Goal: Use online tool/utility: Use online tool/utility

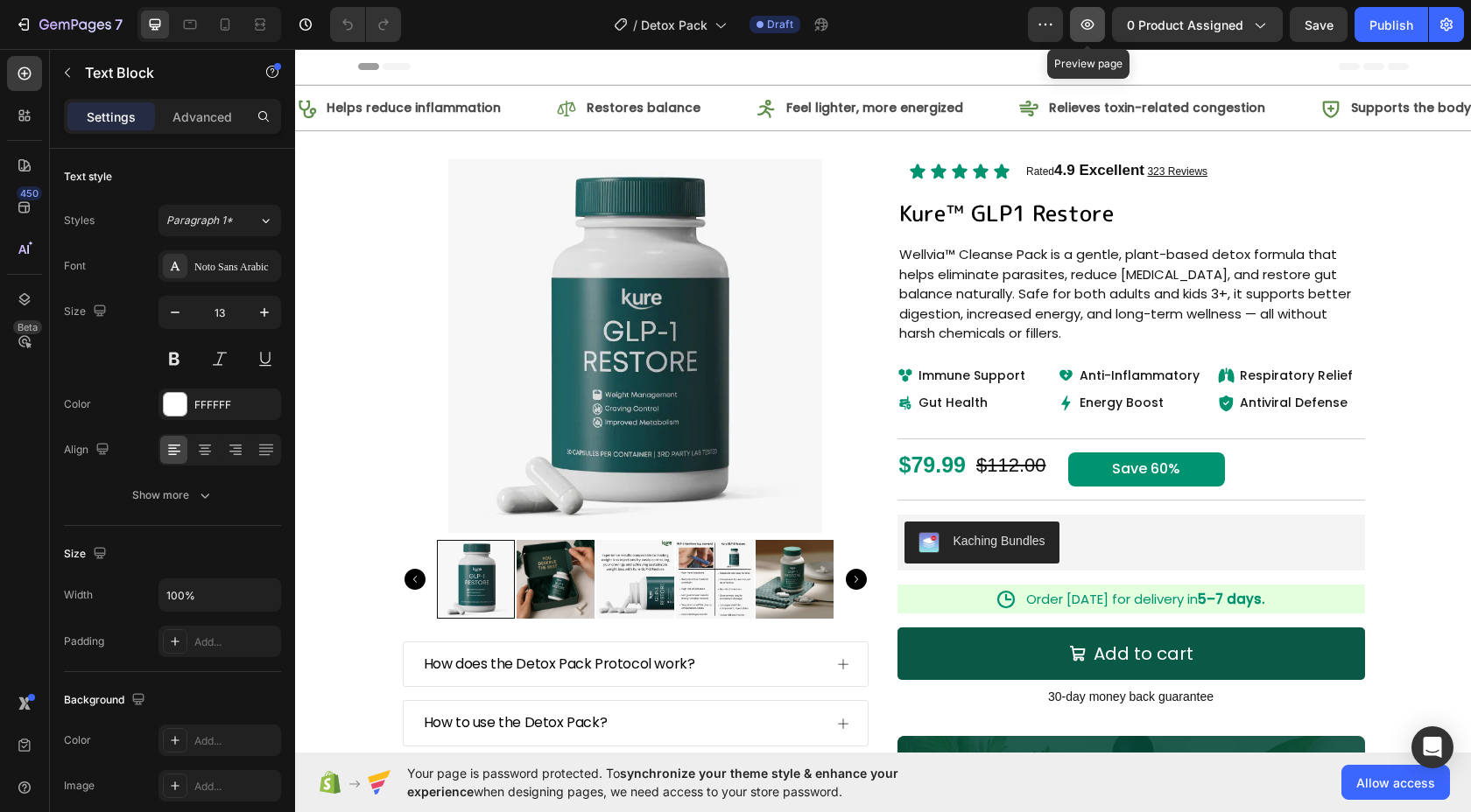
click at [1074, 30] on button "button" at bounding box center [1087, 25] width 35 height 35
click at [1073, 17] on button "button" at bounding box center [1087, 25] width 35 height 35
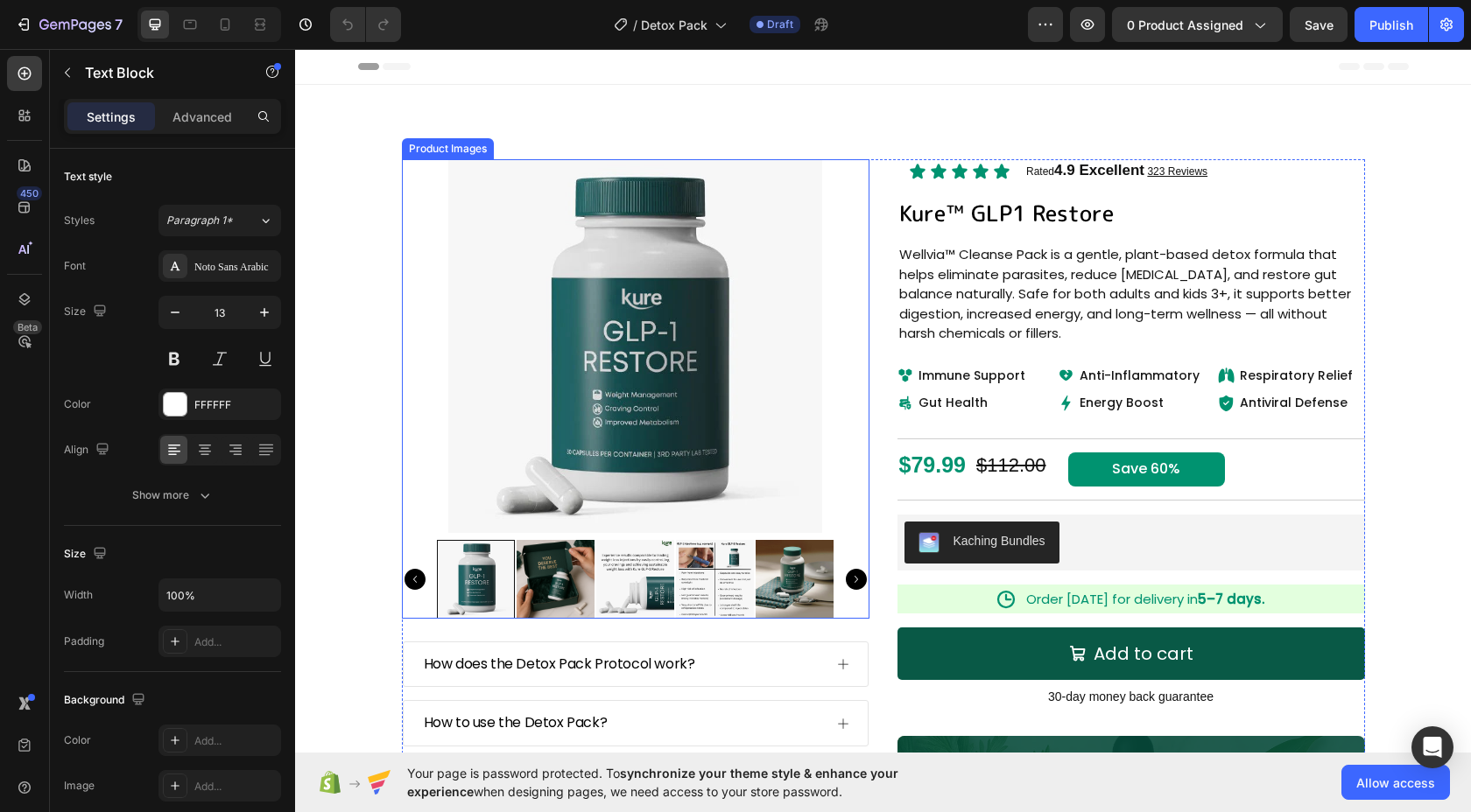
scroll to position [853, 0]
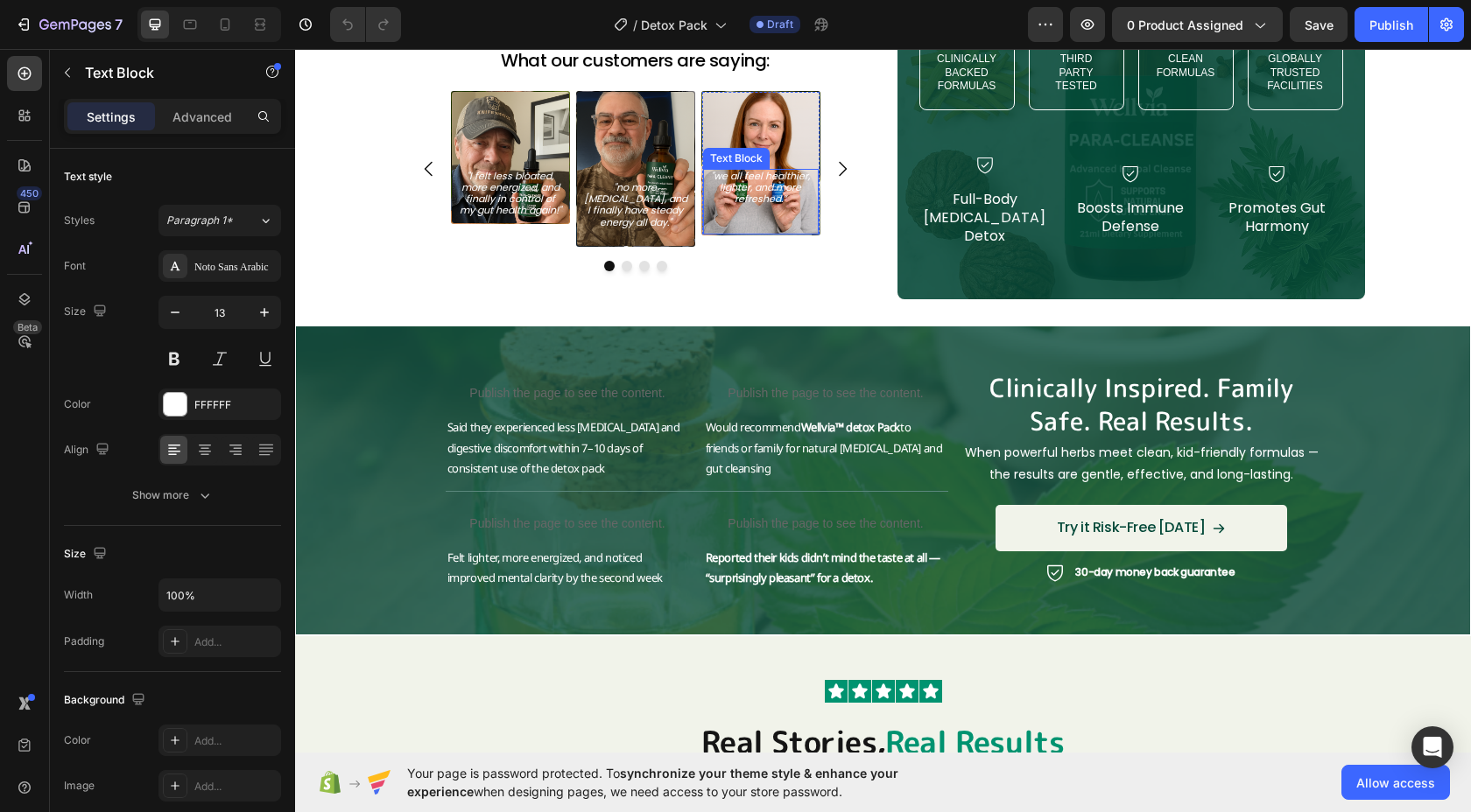
click at [754, 140] on div "Text Block Text Block "we all feel healthier, lighter, and more refreshed.” Tex…" at bounding box center [761, 163] width 117 height 143
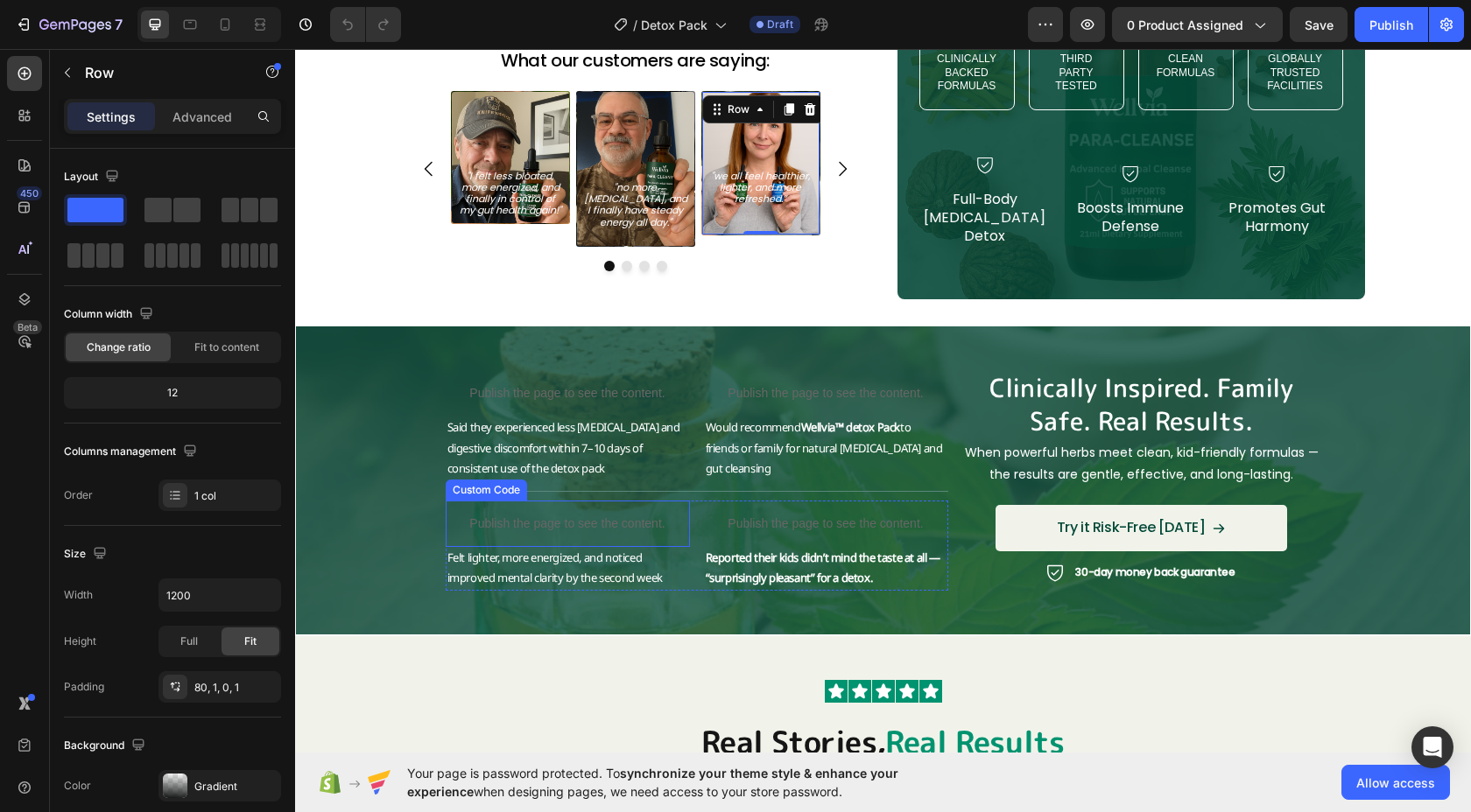
scroll to position [1157, 0]
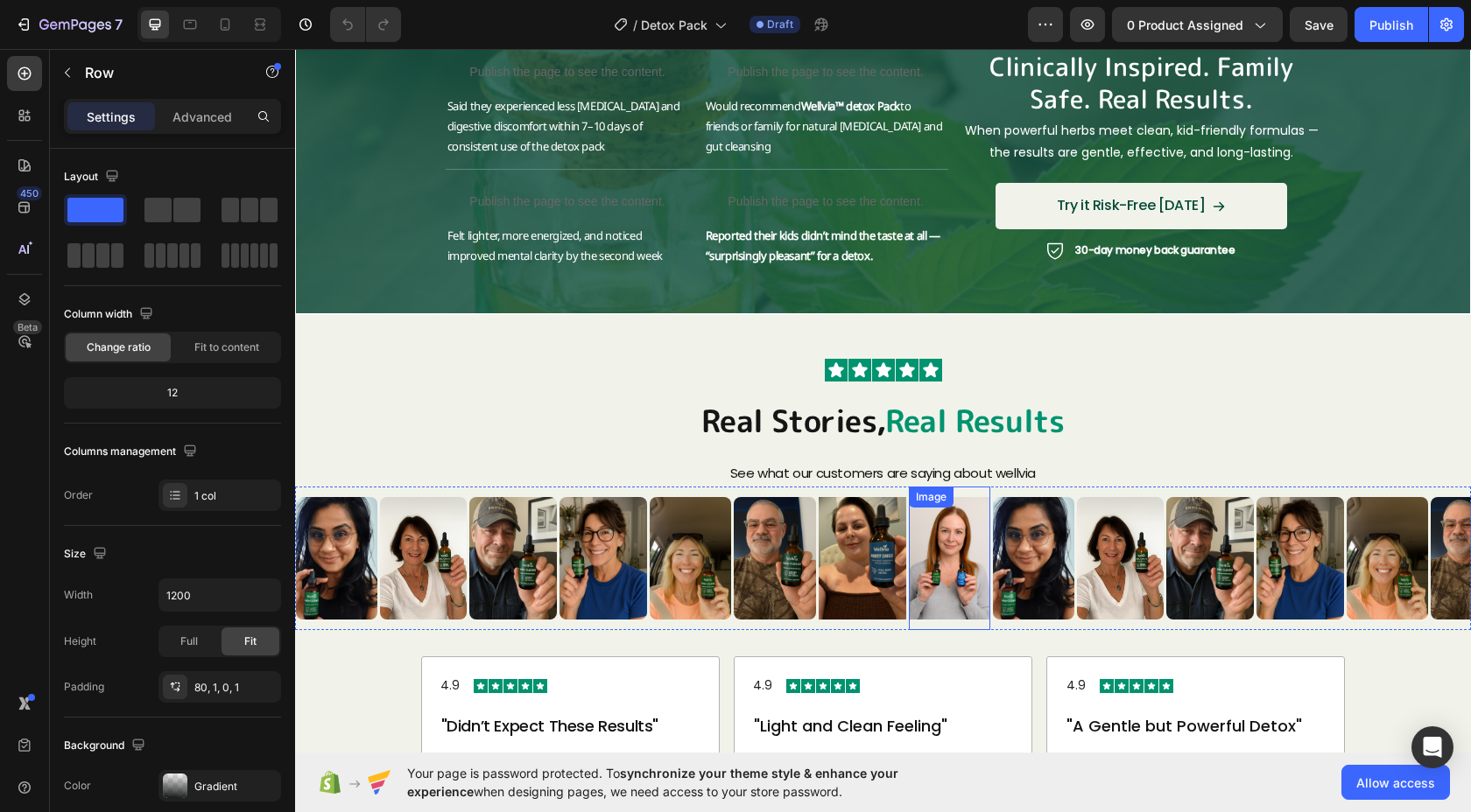
click at [967, 560] on img at bounding box center [950, 558] width 82 height 123
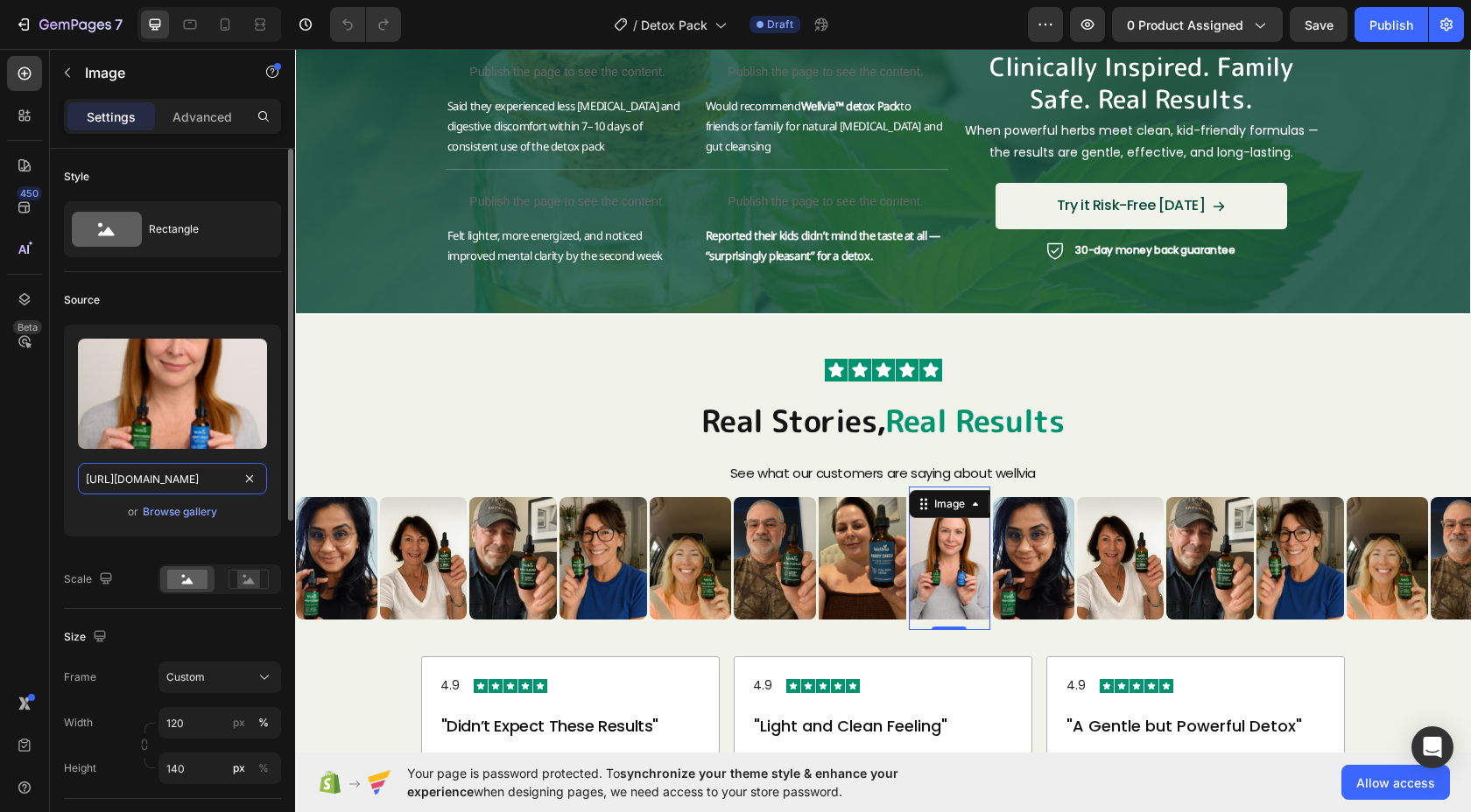
click at [180, 472] on input "[URL][DOMAIN_NAME]" at bounding box center [173, 478] width 189 height 32
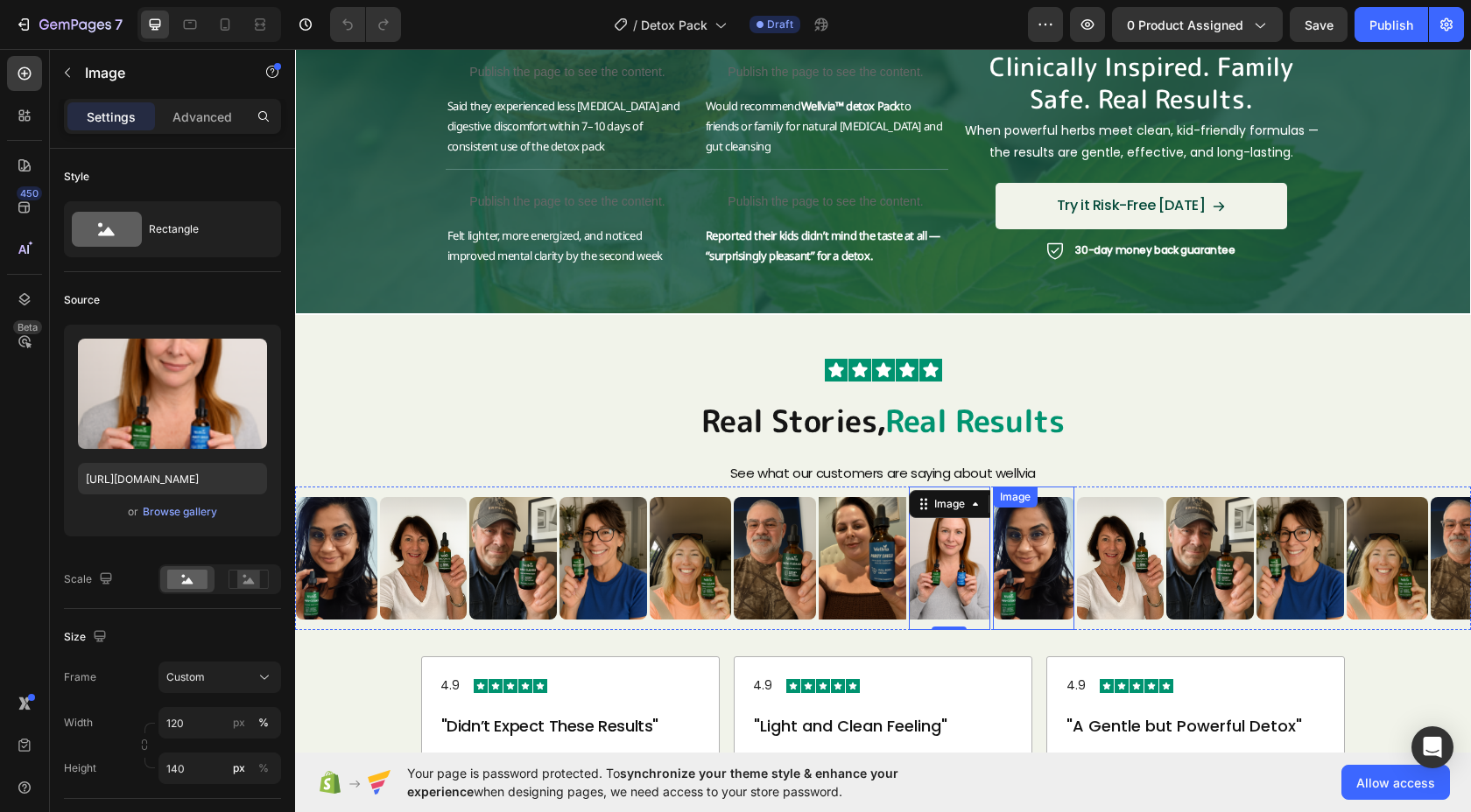
click at [1042, 577] on img at bounding box center [1034, 558] width 82 height 123
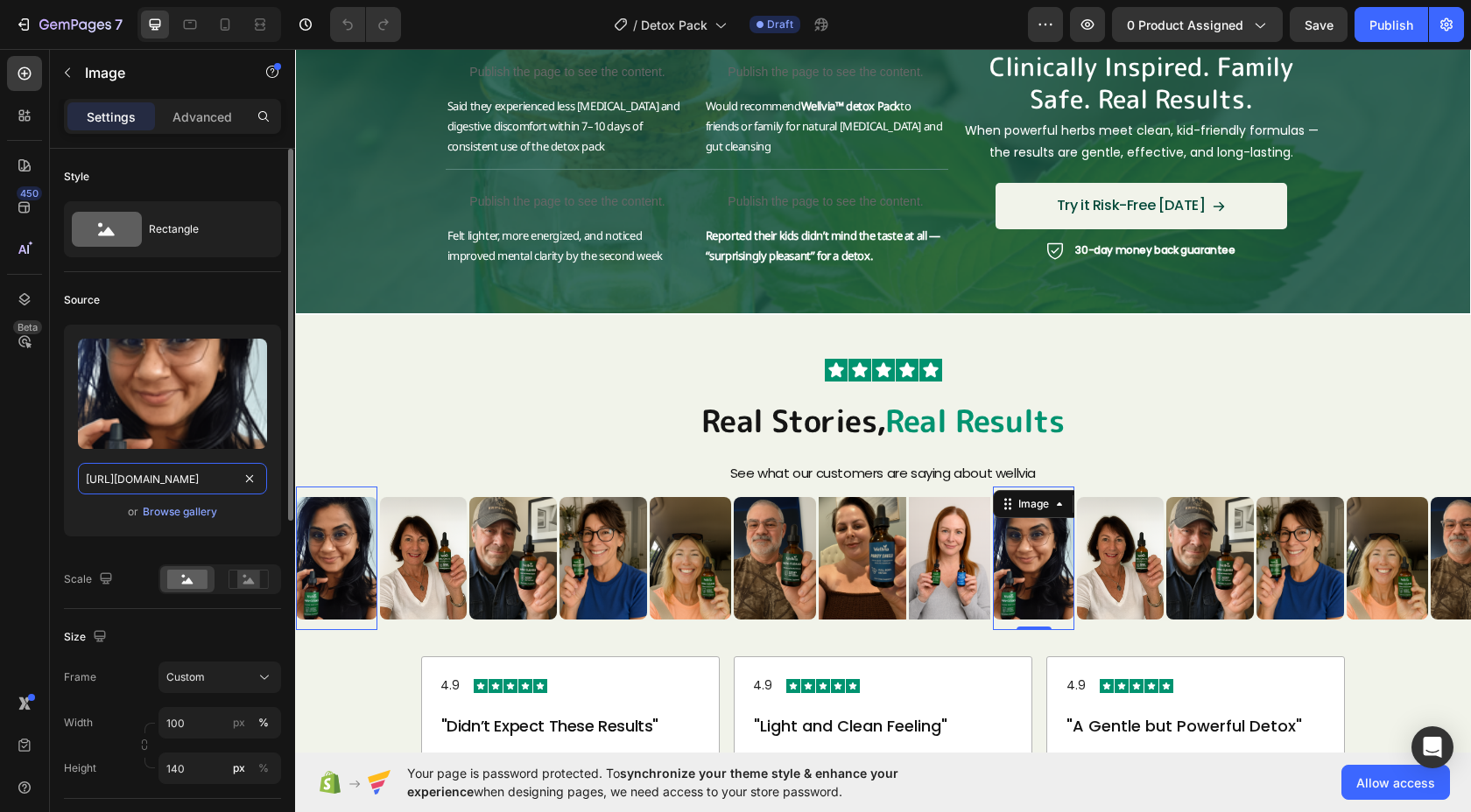
click at [197, 486] on input "[URL][DOMAIN_NAME]" at bounding box center [173, 478] width 189 height 32
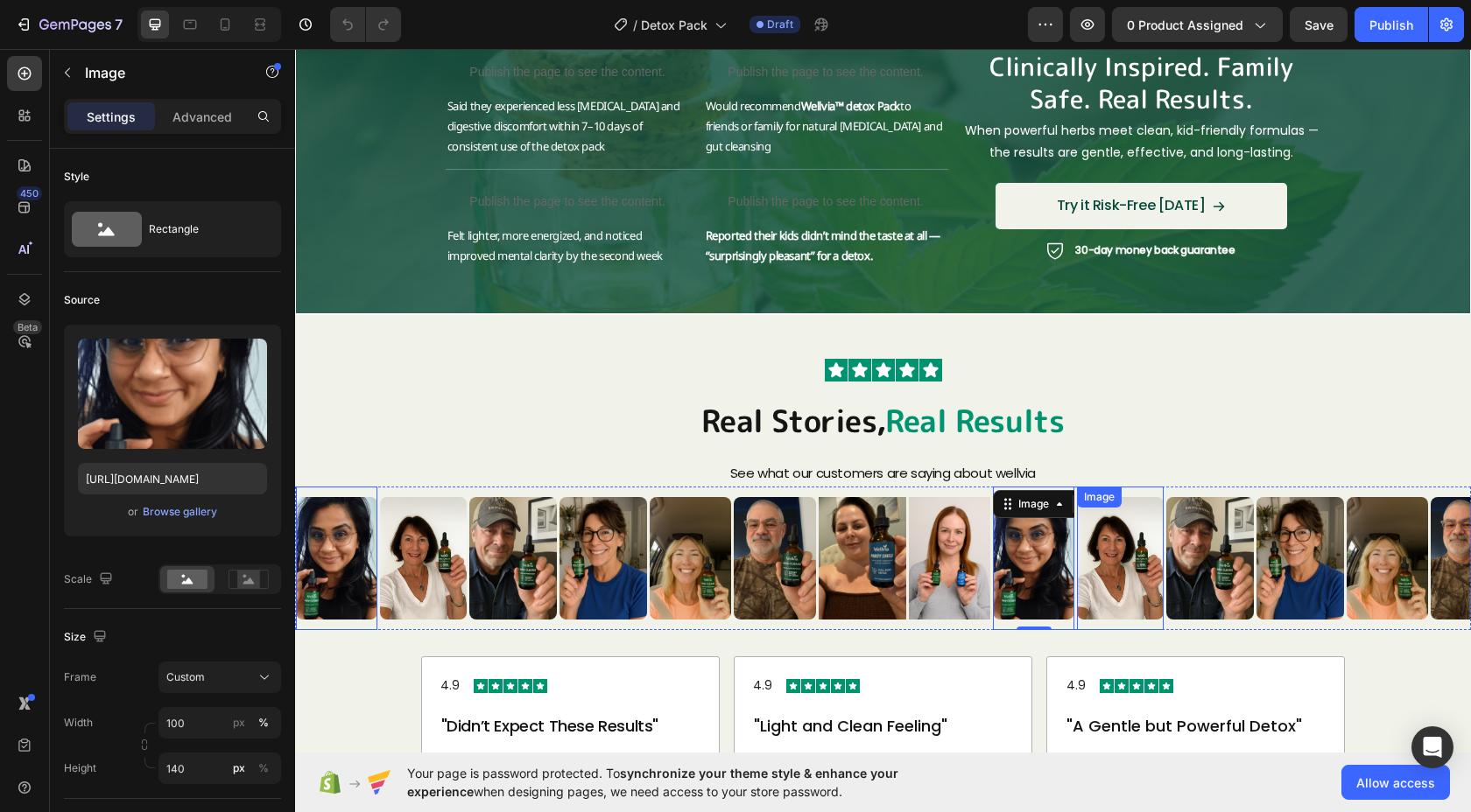
click at [1106, 574] on img at bounding box center [1120, 558] width 86 height 123
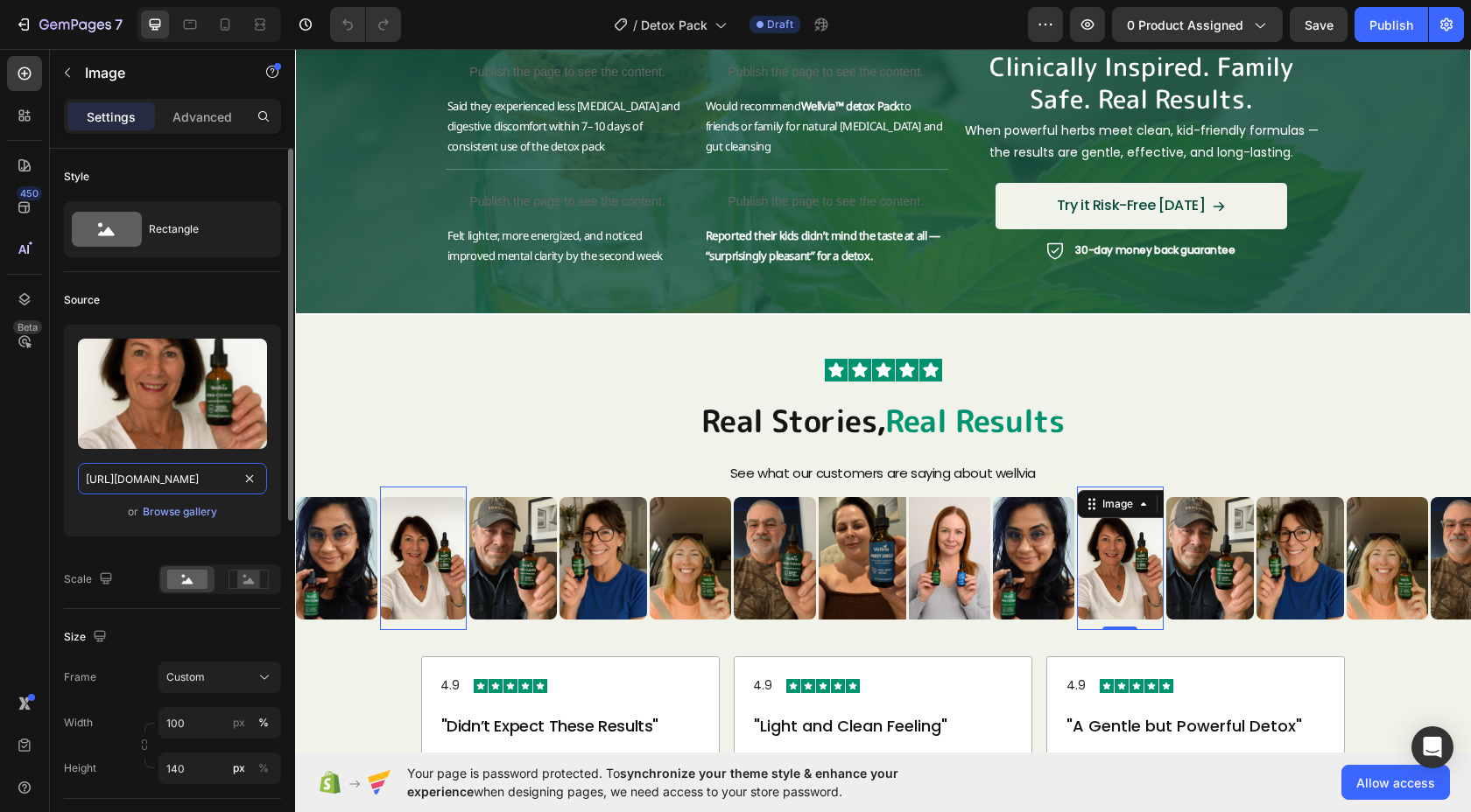
click at [200, 481] on input "[URL][DOMAIN_NAME]" at bounding box center [173, 478] width 189 height 32
click at [199, 481] on input "[URL][DOMAIN_NAME]" at bounding box center [173, 478] width 189 height 32
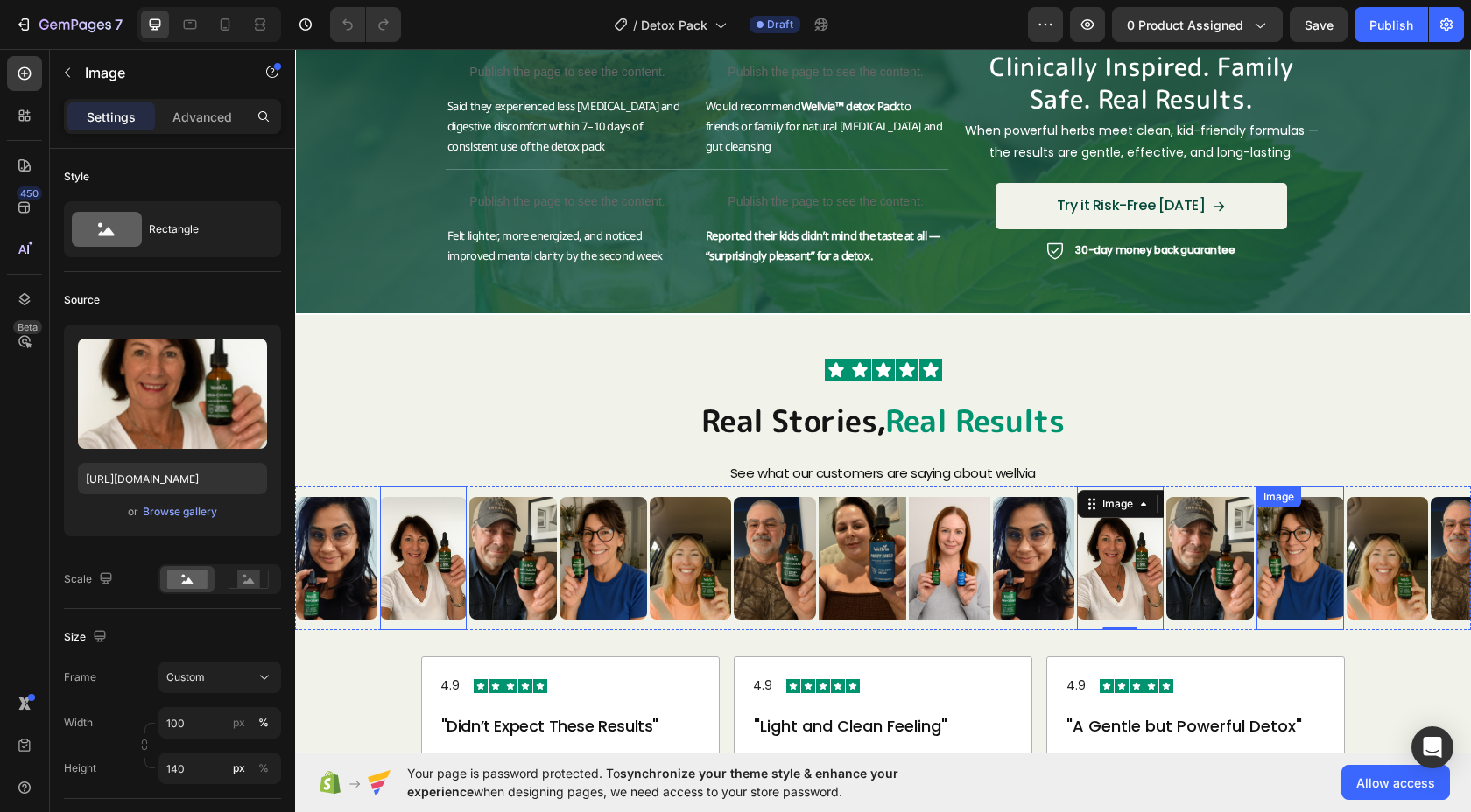
click at [1243, 574] on img at bounding box center [1210, 558] width 87 height 123
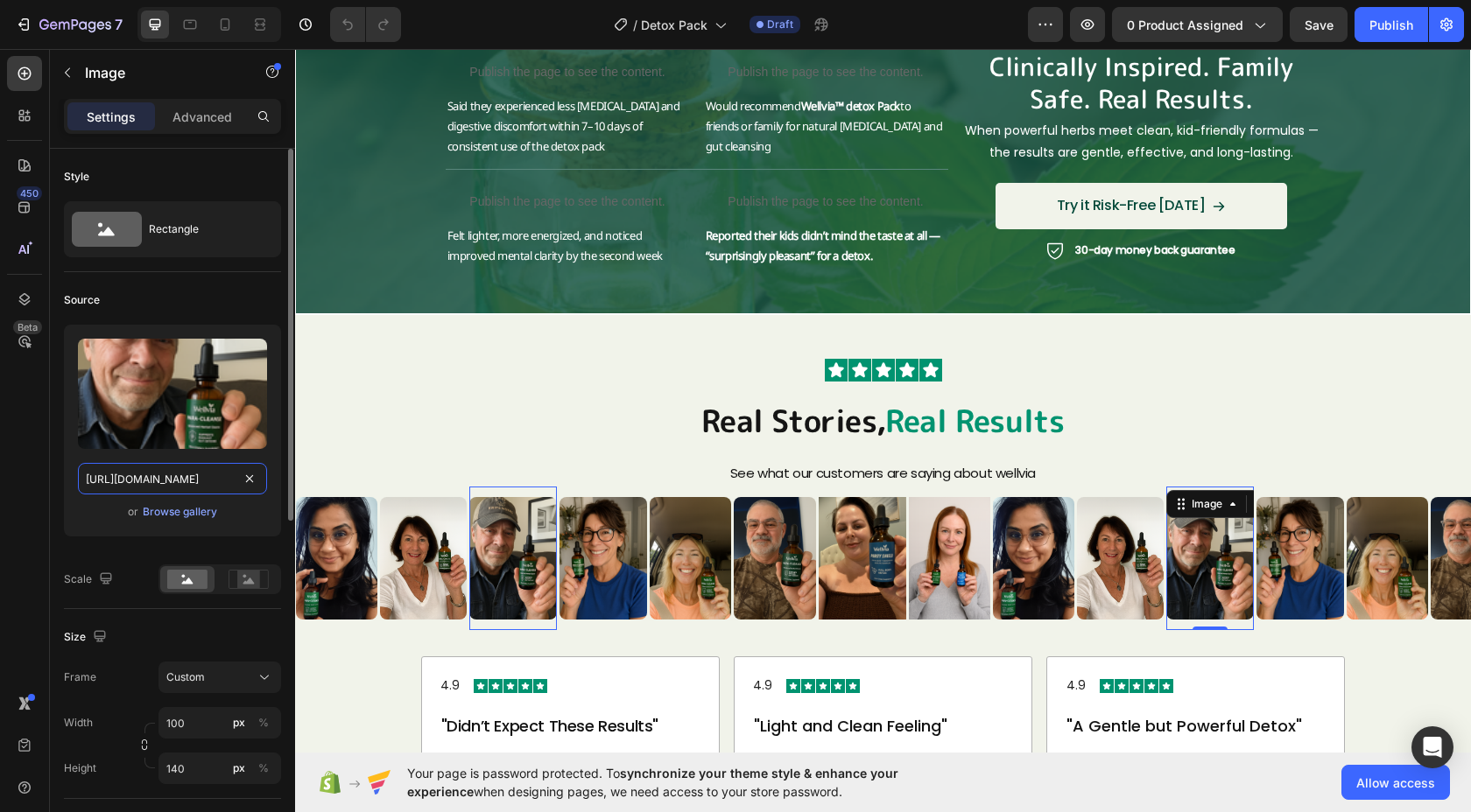
click at [194, 486] on input "[URL][DOMAIN_NAME]" at bounding box center [173, 478] width 189 height 32
click at [194, 486] on input "[URL][DOMAIN_NAME]" at bounding box center [173, 478] width 189 height 32
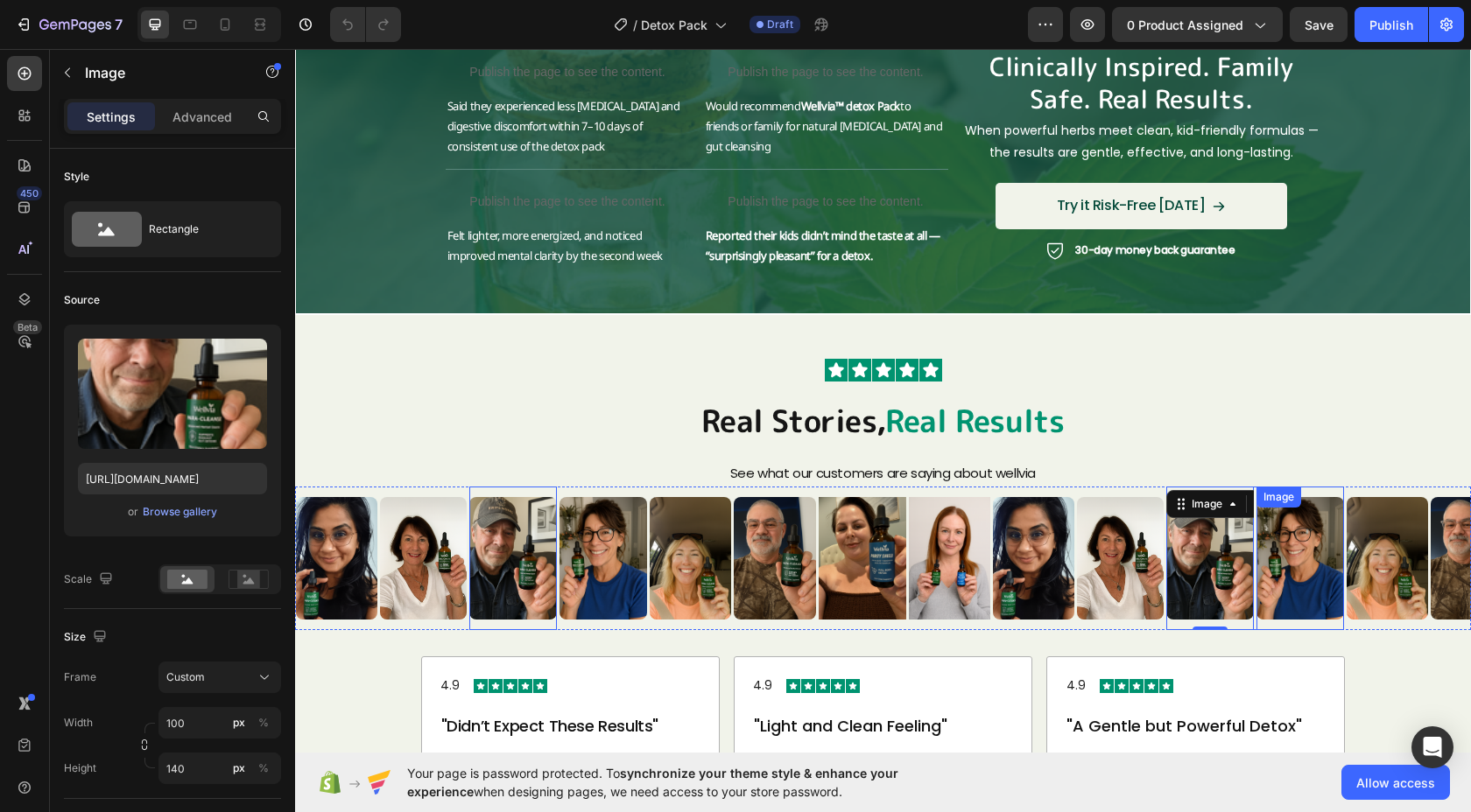
click at [1313, 605] on img at bounding box center [1300, 558] width 87 height 123
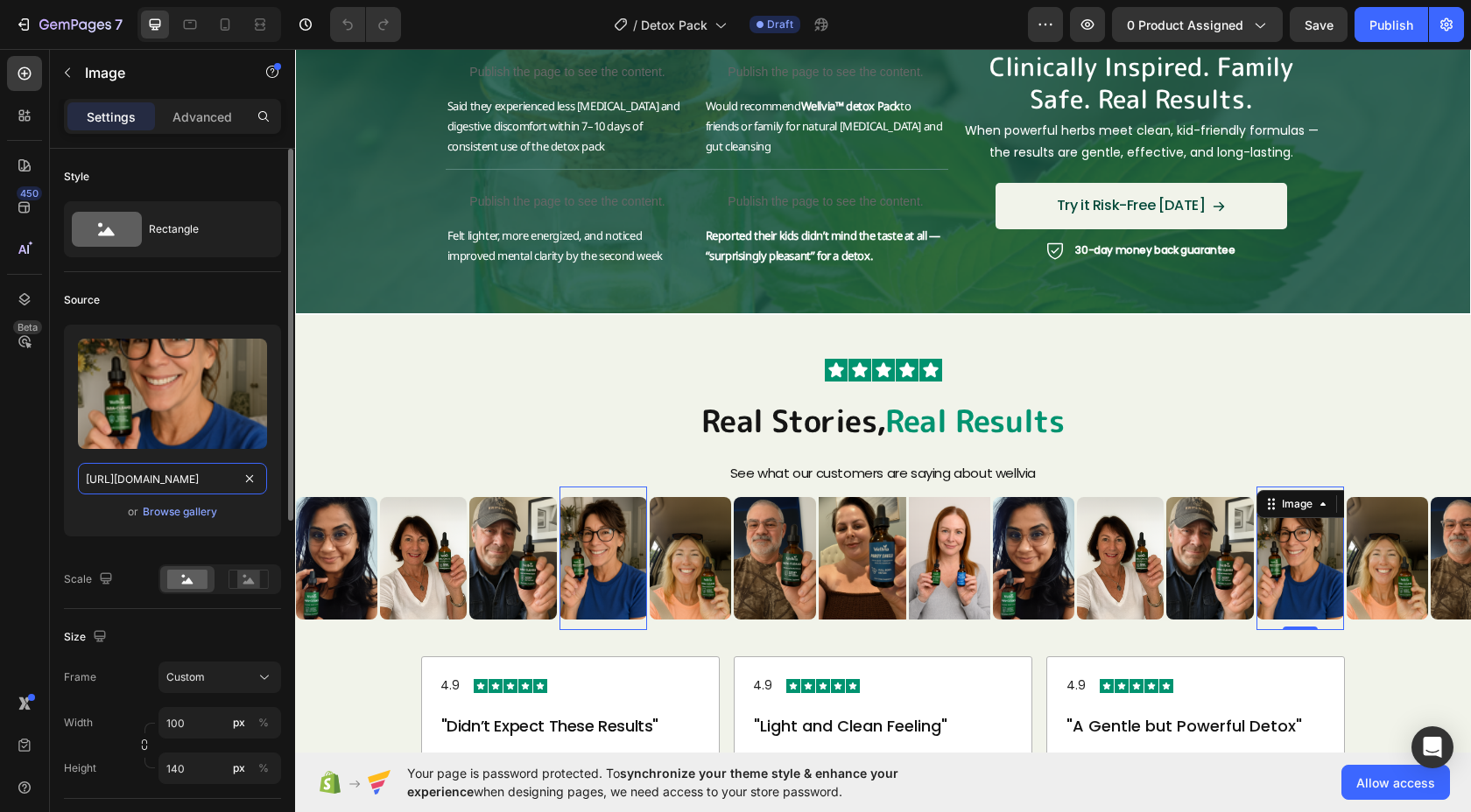
click at [197, 484] on input "[URL][DOMAIN_NAME]" at bounding box center [173, 478] width 189 height 32
click at [197, 483] on input "[URL][DOMAIN_NAME]" at bounding box center [173, 478] width 189 height 32
type input "C"
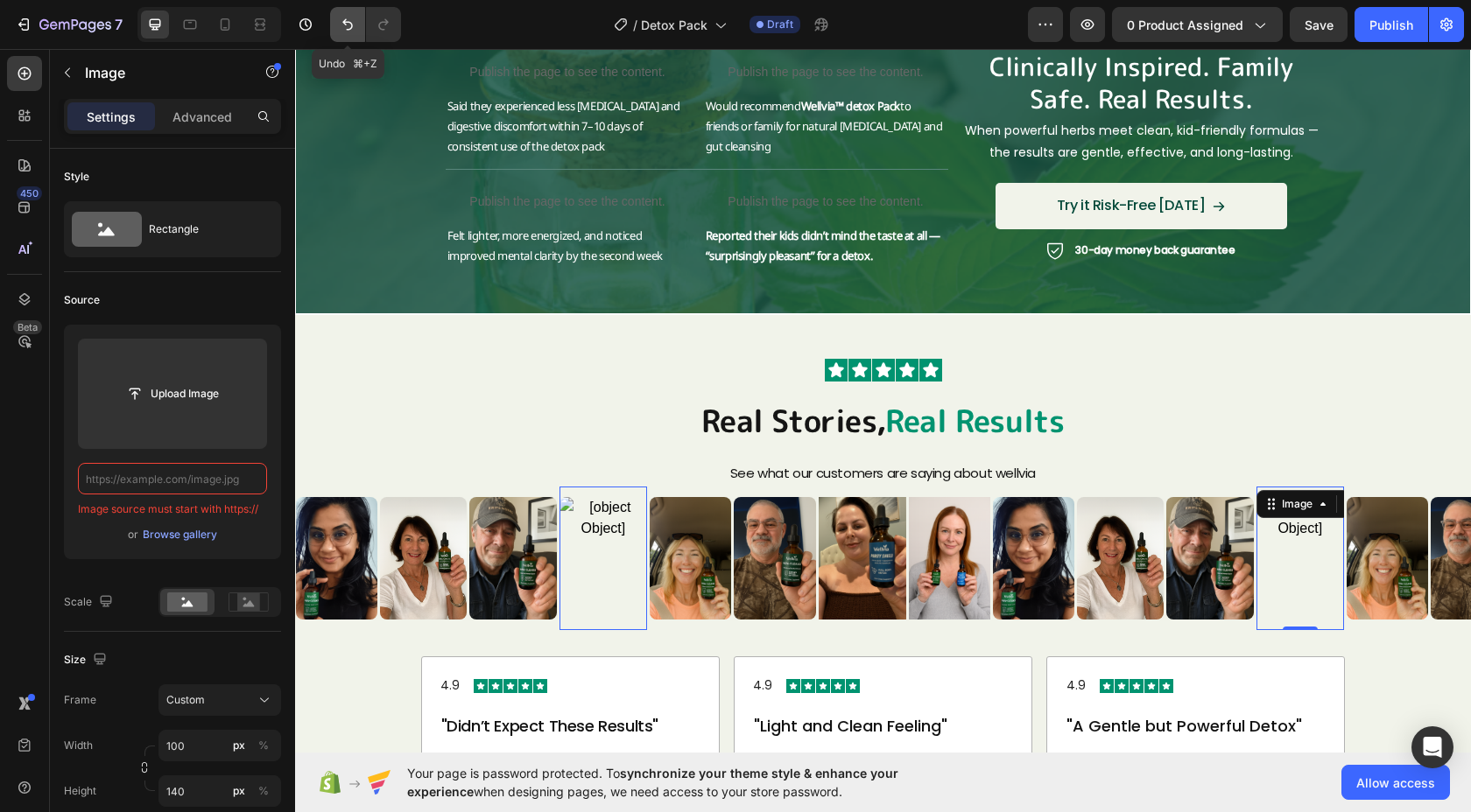
click at [348, 25] on icon "Undo/Redo" at bounding box center [348, 24] width 17 height 17
type input "[URL][DOMAIN_NAME]"
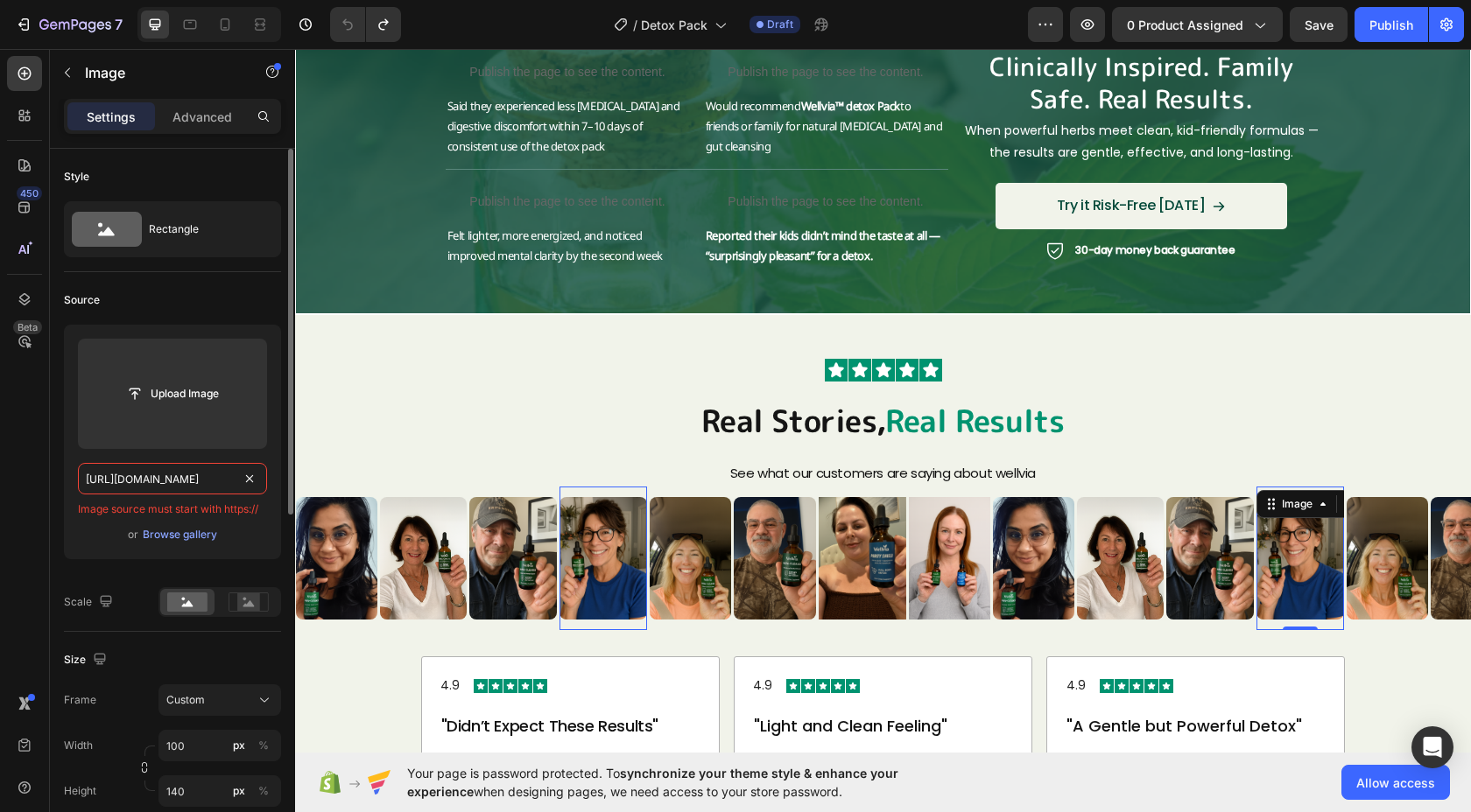
click at [129, 480] on input "[URL][DOMAIN_NAME]" at bounding box center [173, 478] width 189 height 32
click at [1394, 569] on img at bounding box center [1387, 558] width 82 height 123
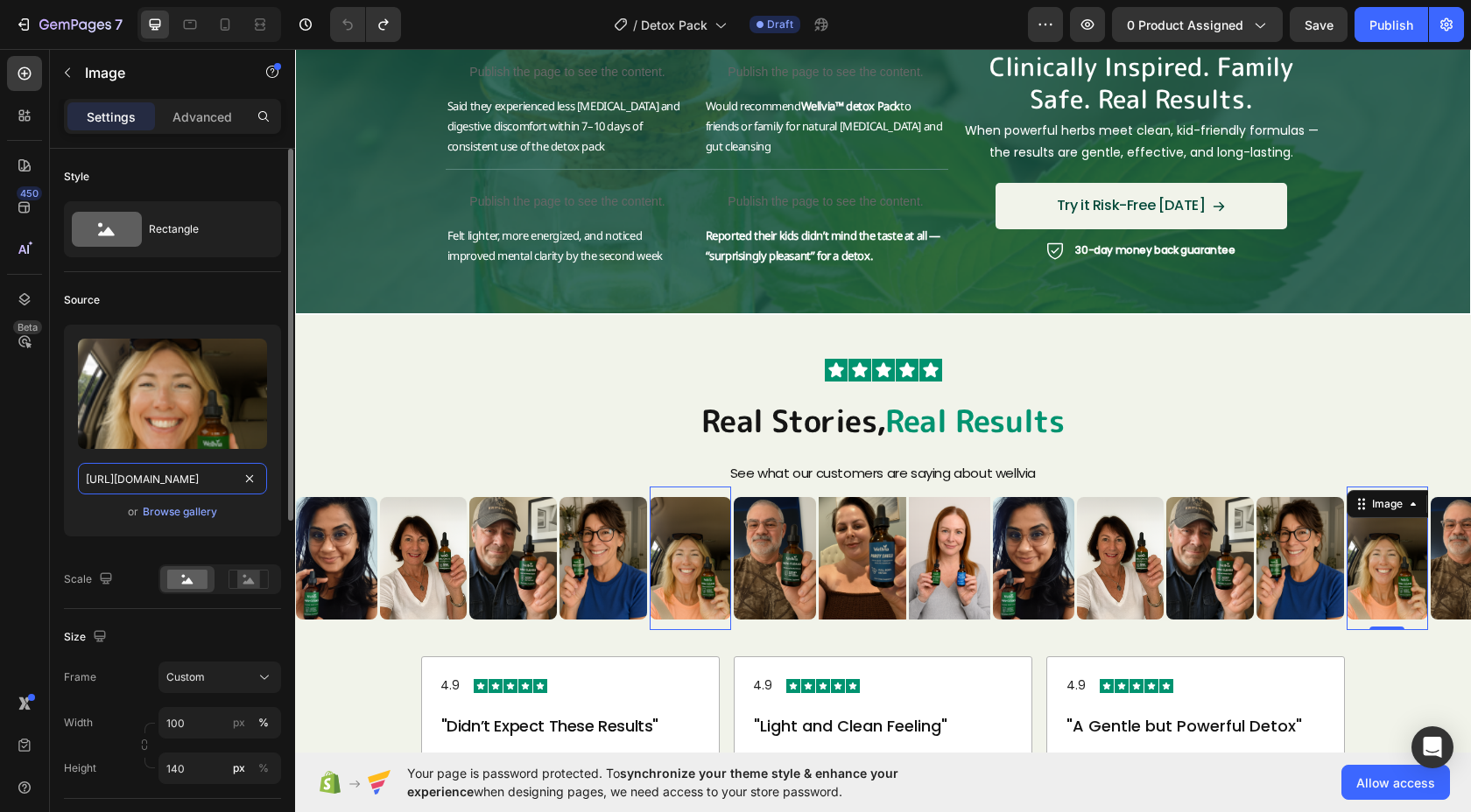
click at [199, 478] on input "[URL][DOMAIN_NAME]" at bounding box center [173, 478] width 189 height 32
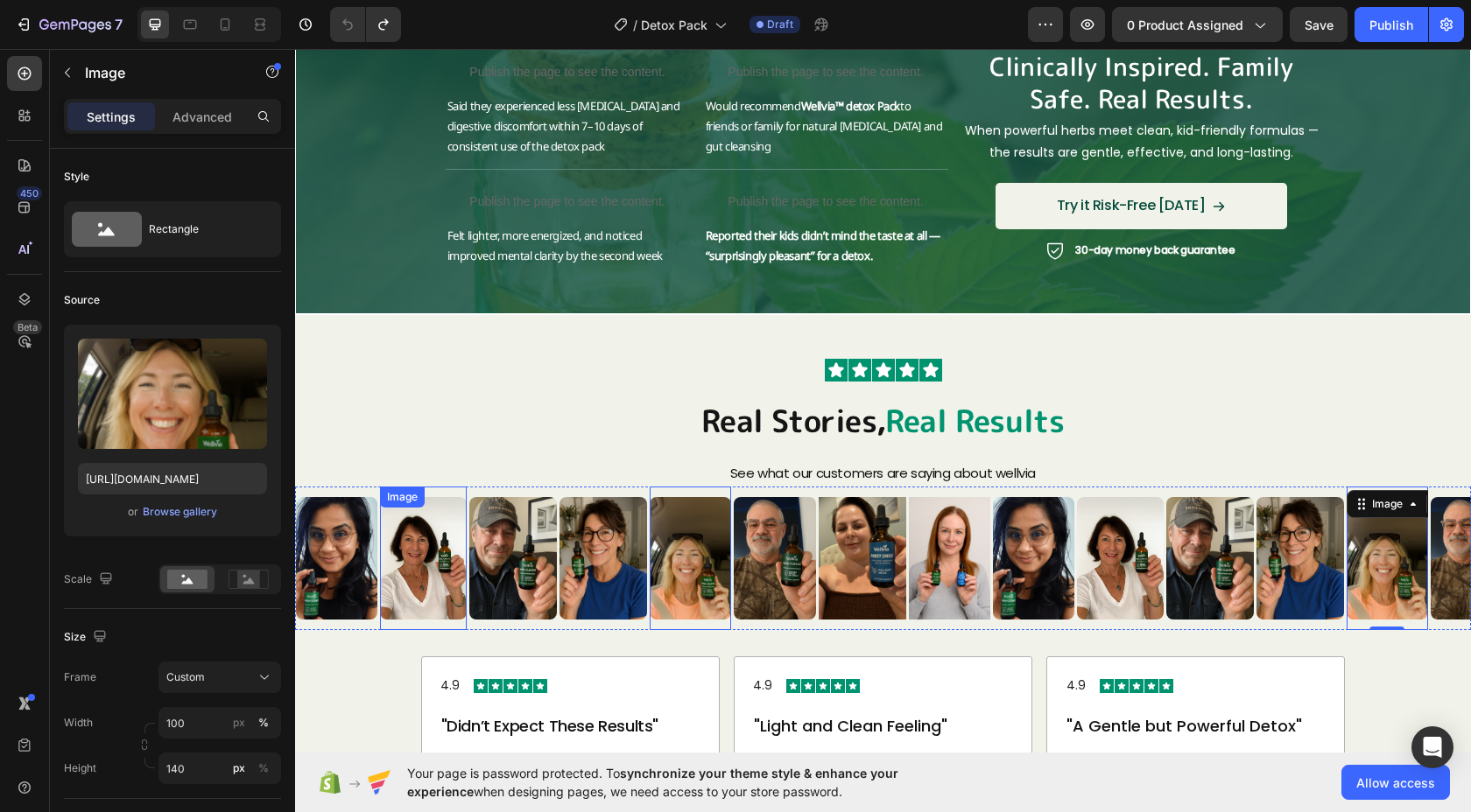
click at [438, 565] on img at bounding box center [423, 558] width 86 height 123
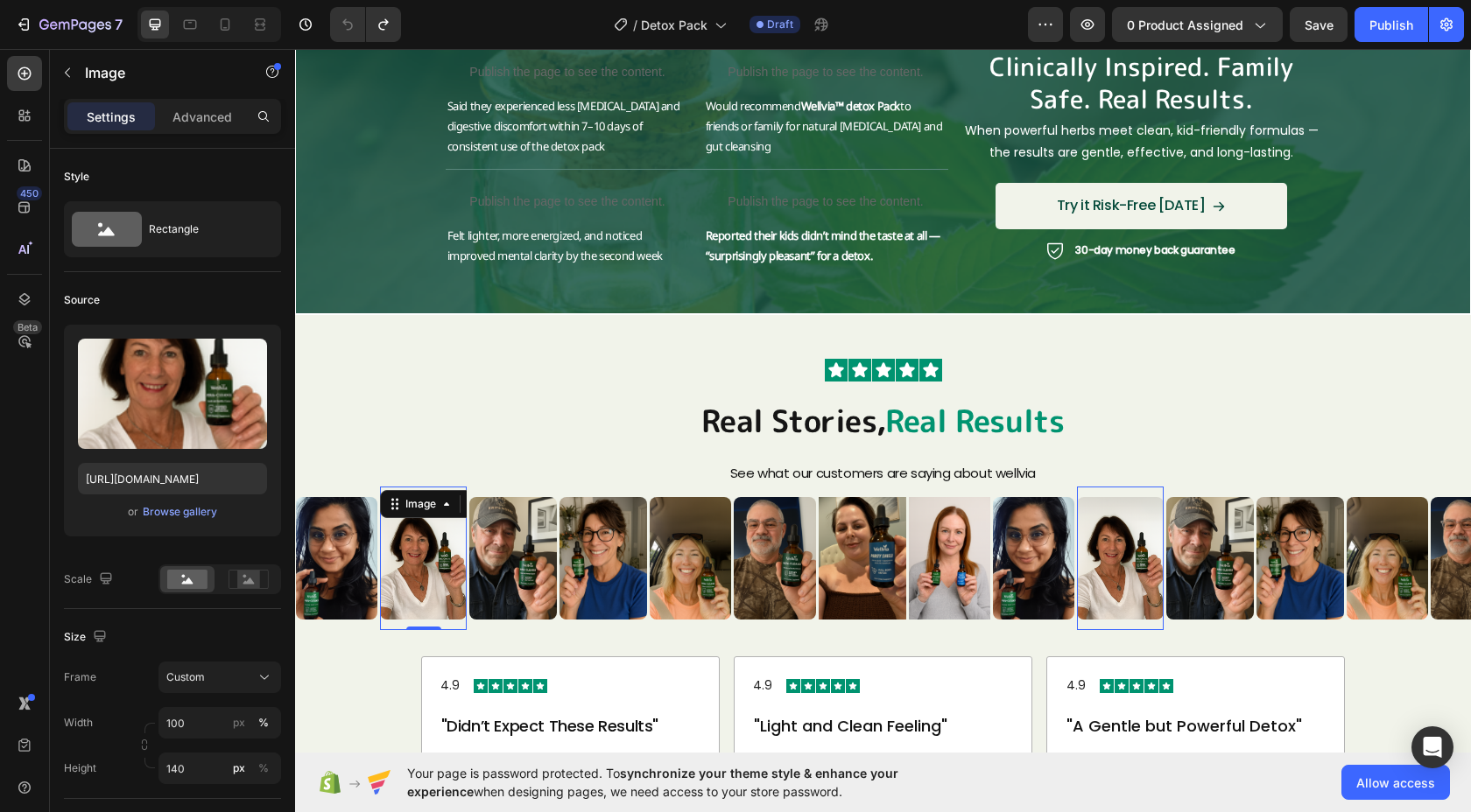
click at [357, 566] on img at bounding box center [337, 558] width 82 height 123
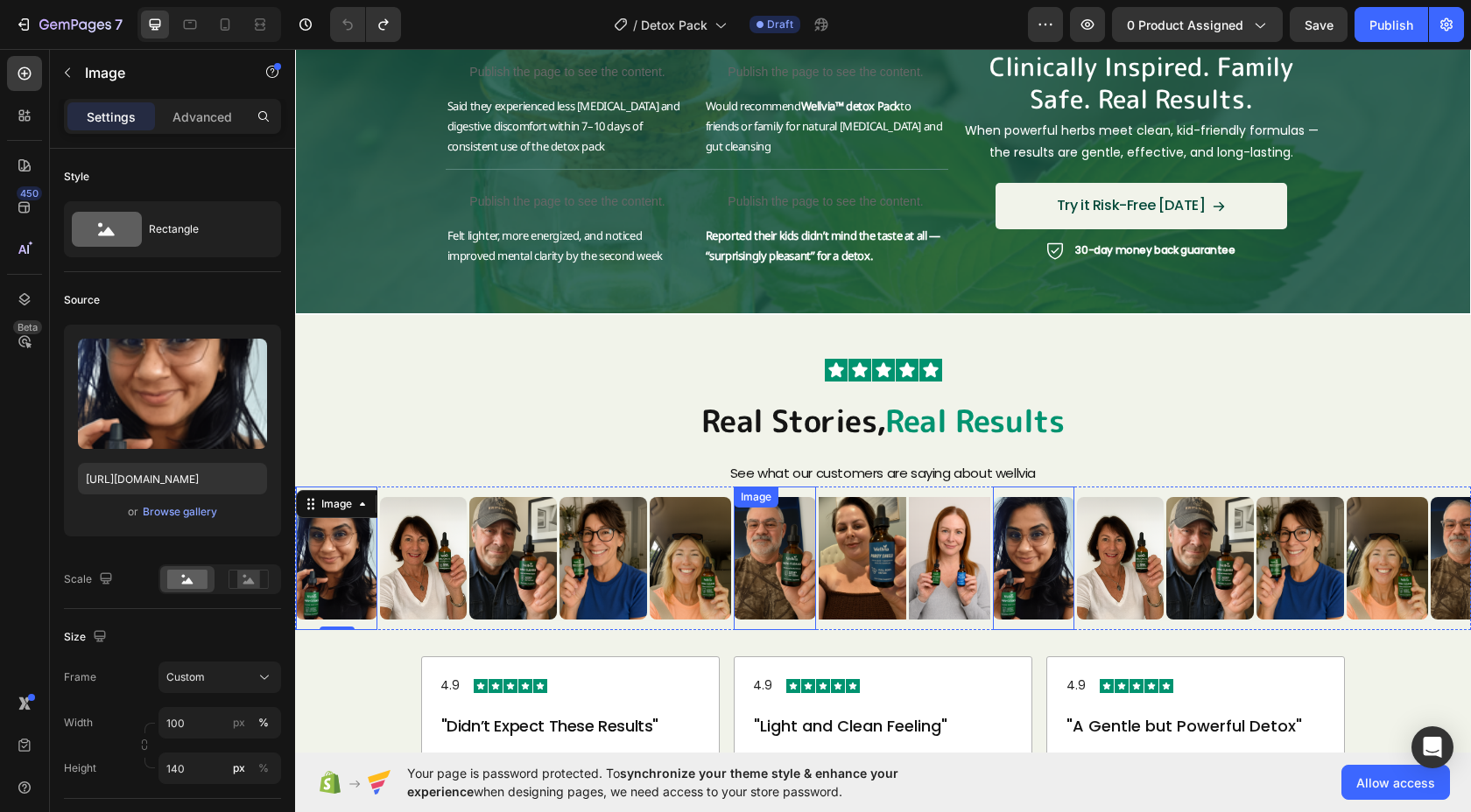
click at [772, 552] on img at bounding box center [775, 558] width 82 height 123
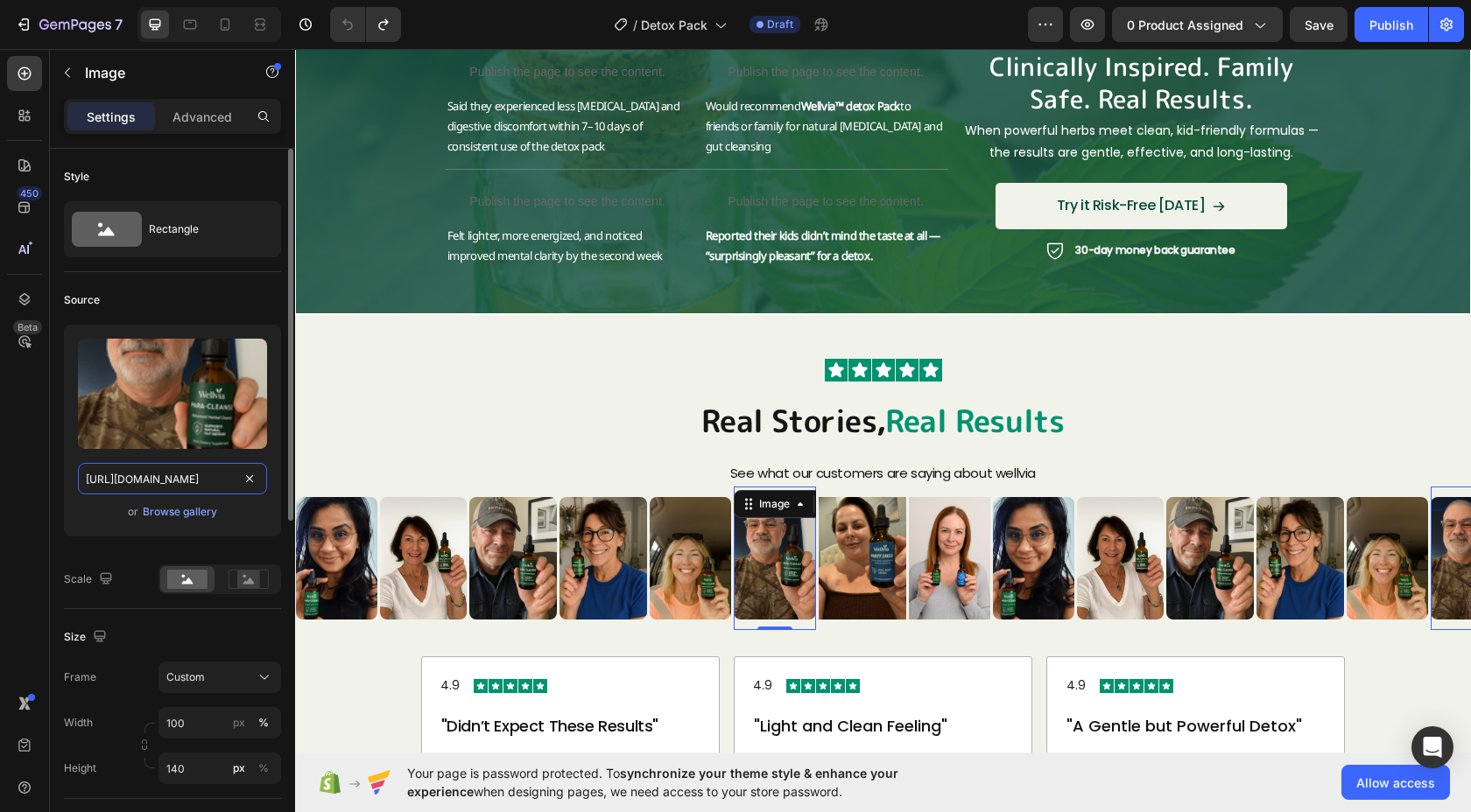
click at [212, 484] on input "[URL][DOMAIN_NAME]" at bounding box center [173, 478] width 189 height 32
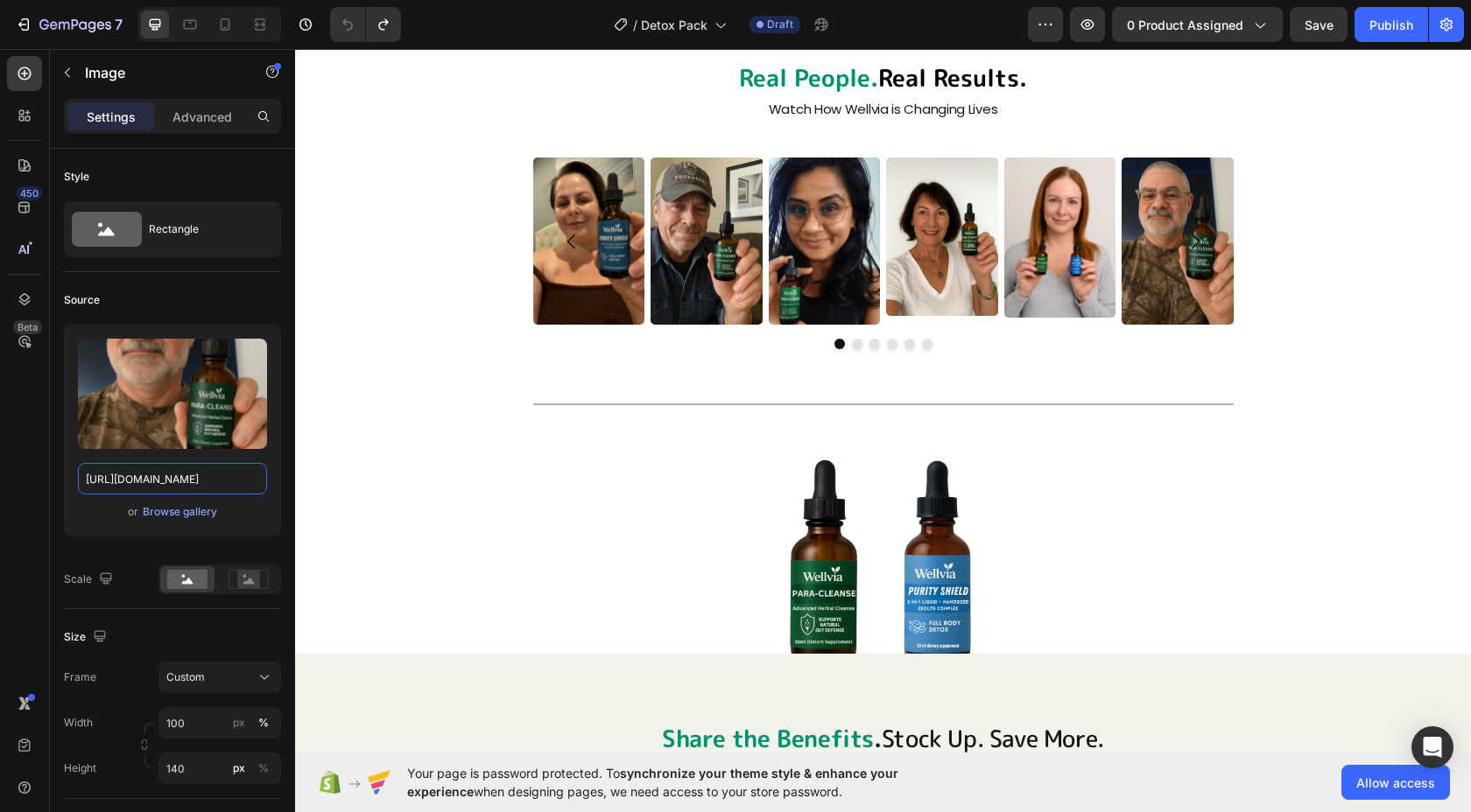
scroll to position [5702, 0]
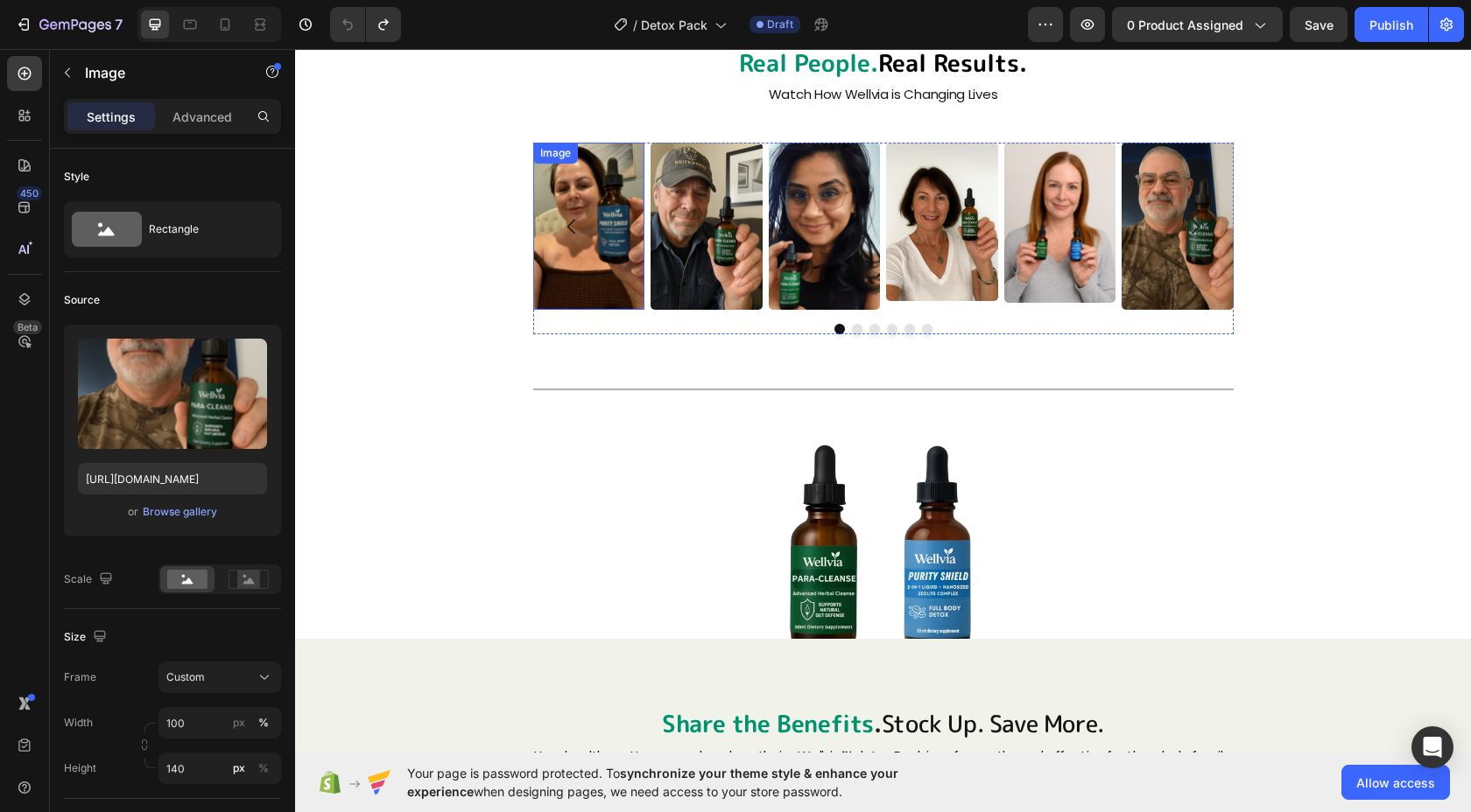
click at [597, 246] on img at bounding box center [589, 226] width 112 height 167
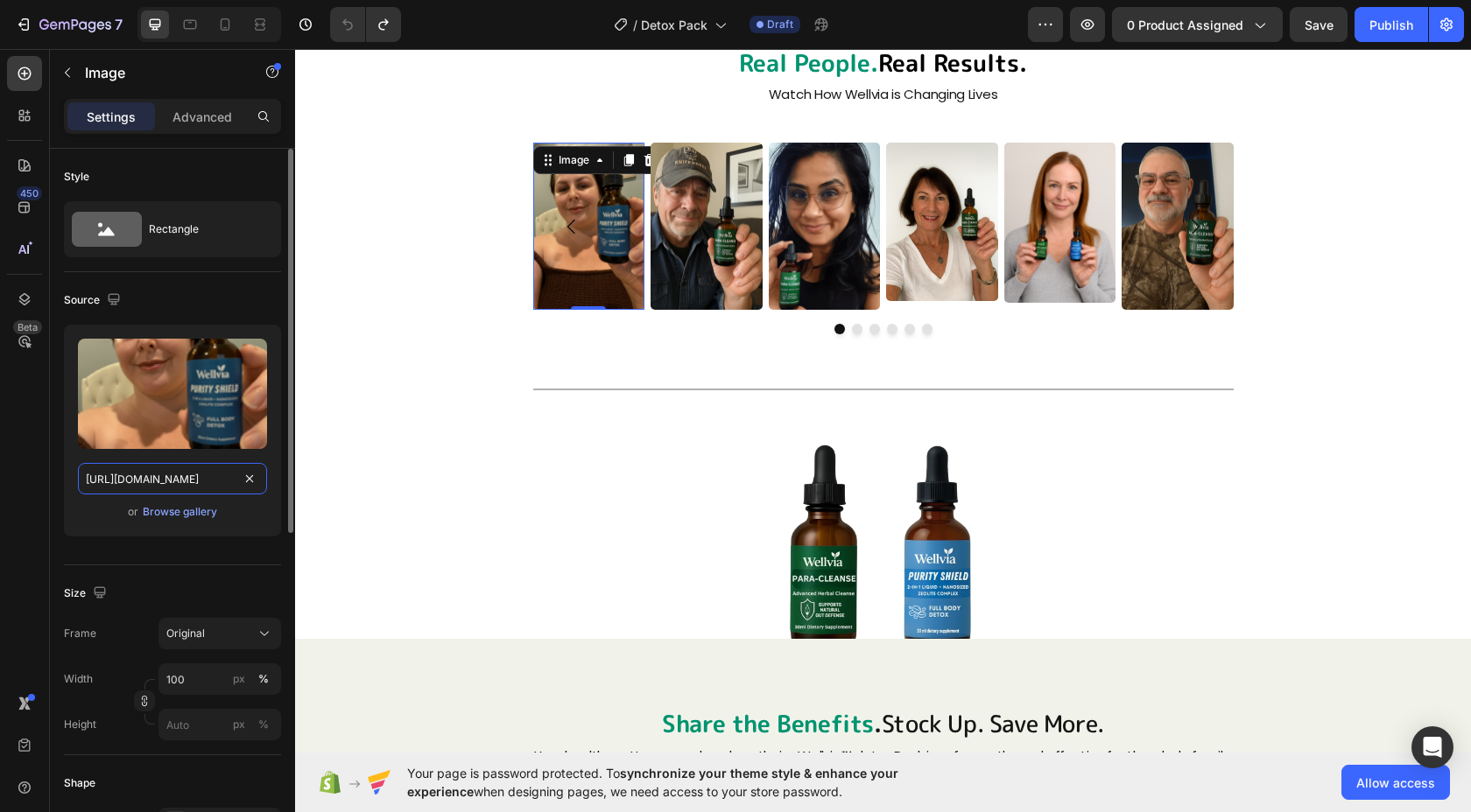
click at [182, 476] on input "[URL][DOMAIN_NAME]" at bounding box center [173, 478] width 189 height 32
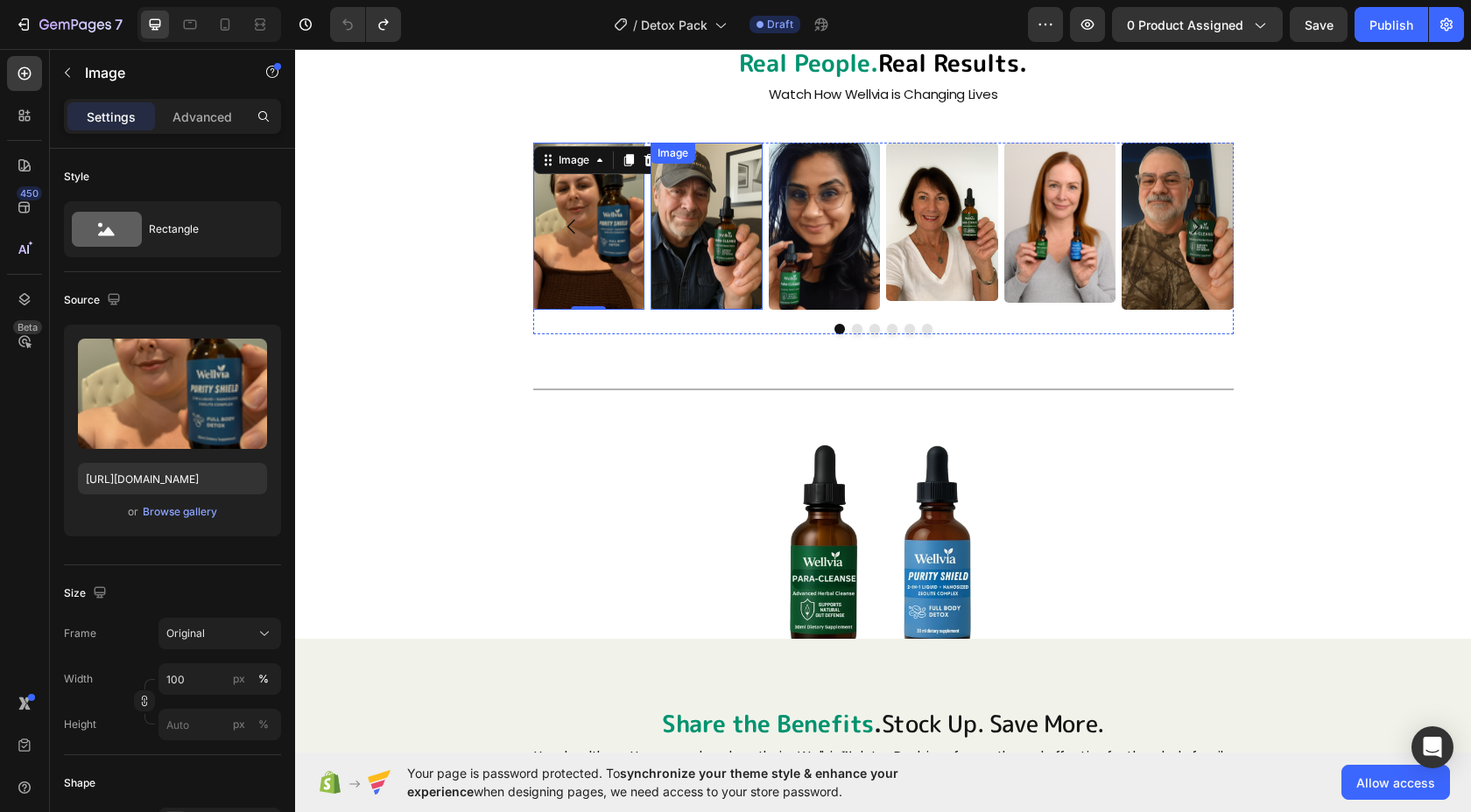
click at [705, 246] on img at bounding box center [706, 226] width 112 height 167
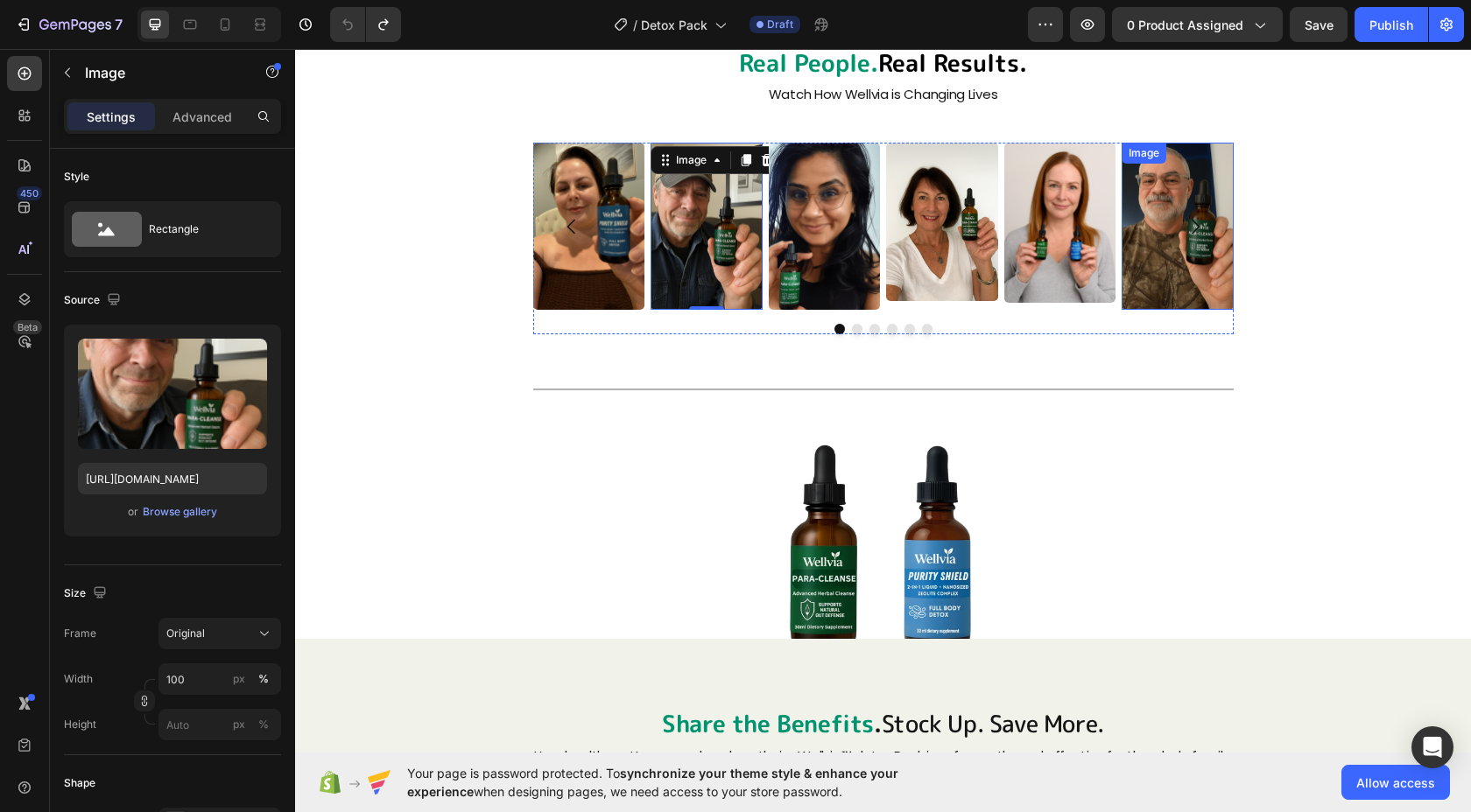
click at [1203, 256] on img at bounding box center [1177, 226] width 112 height 167
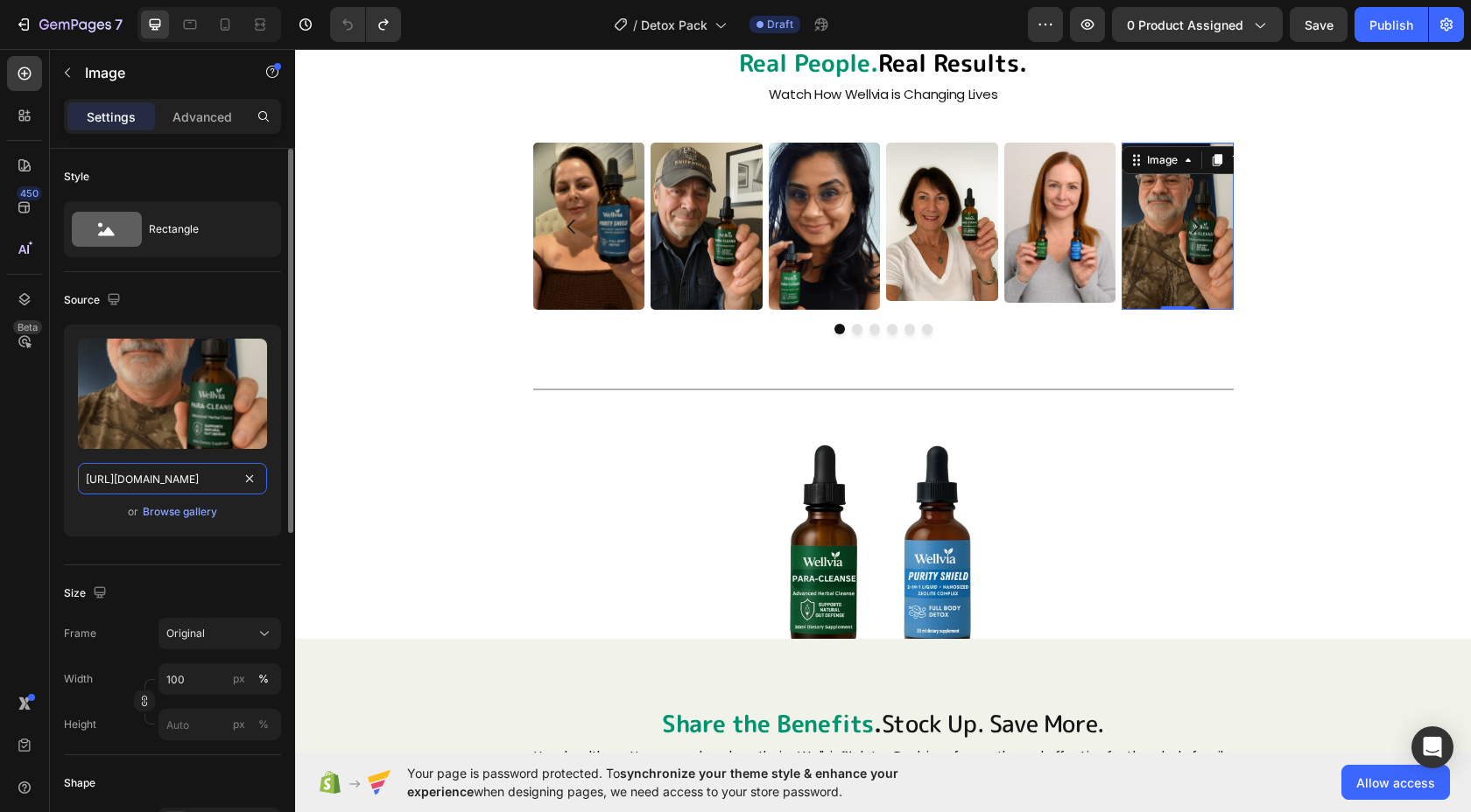
click at [176, 479] on input "[URL][DOMAIN_NAME]" at bounding box center [173, 478] width 189 height 32
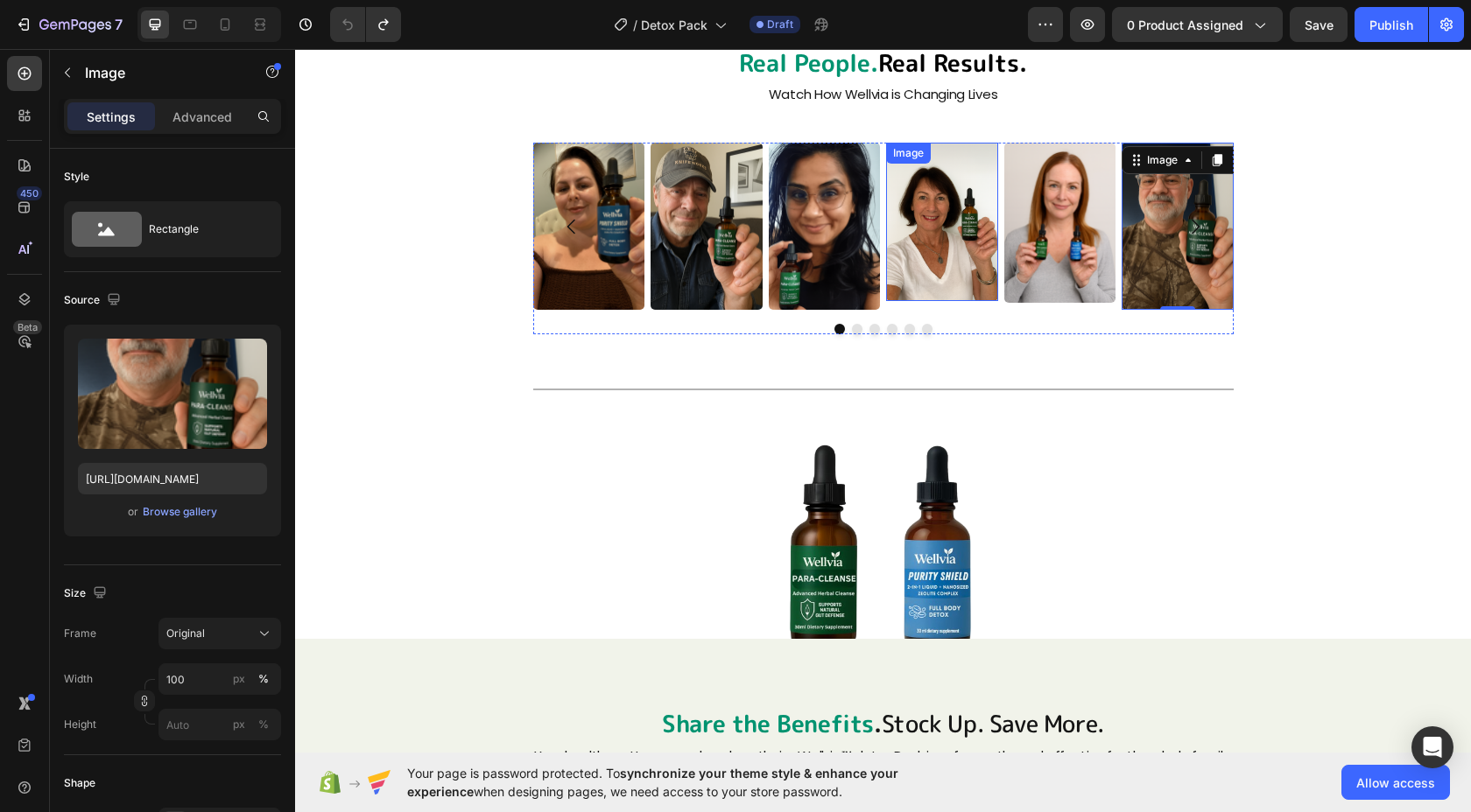
click at [942, 248] on img at bounding box center [942, 222] width 112 height 158
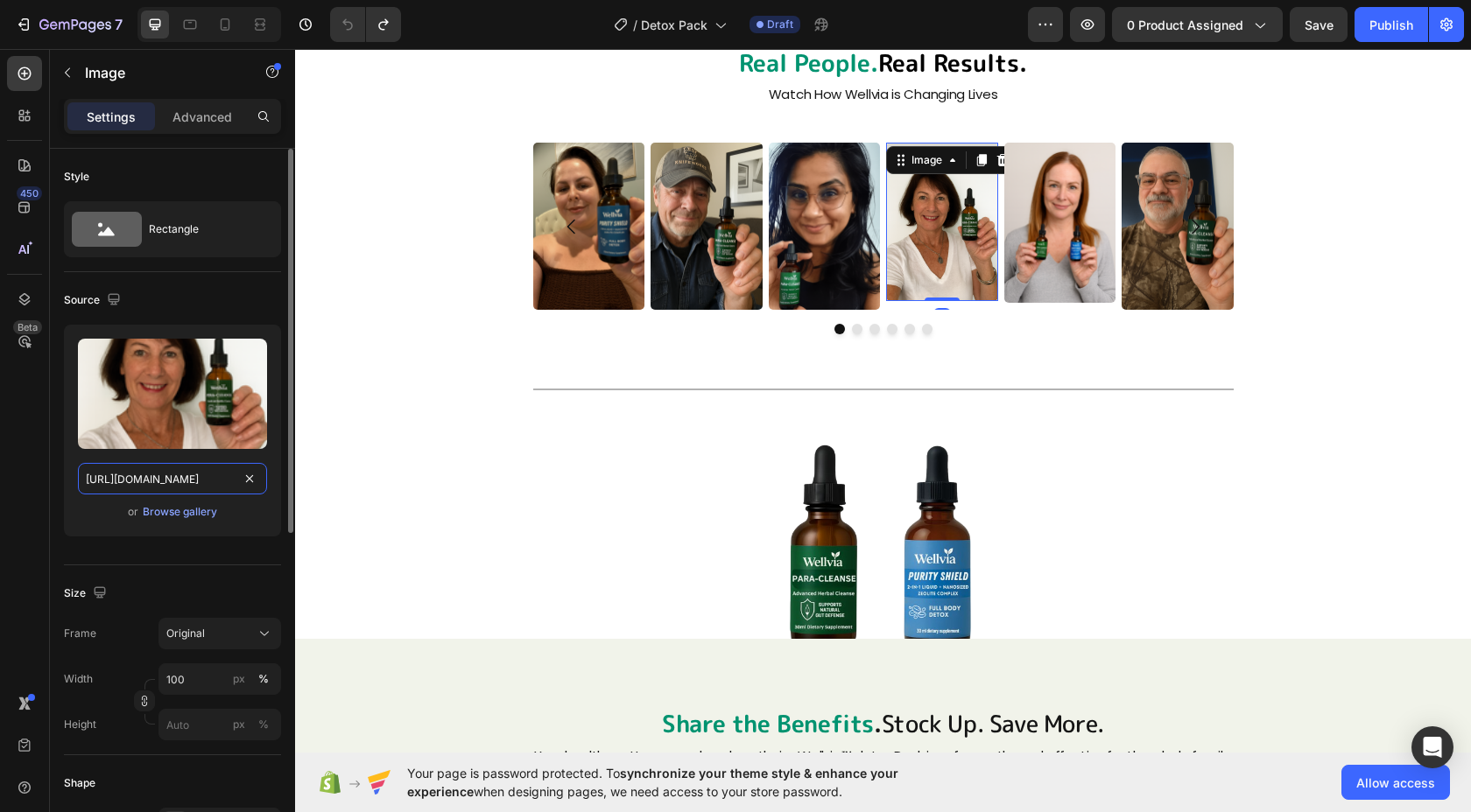
click at [157, 480] on input "[URL][DOMAIN_NAME]" at bounding box center [173, 478] width 189 height 32
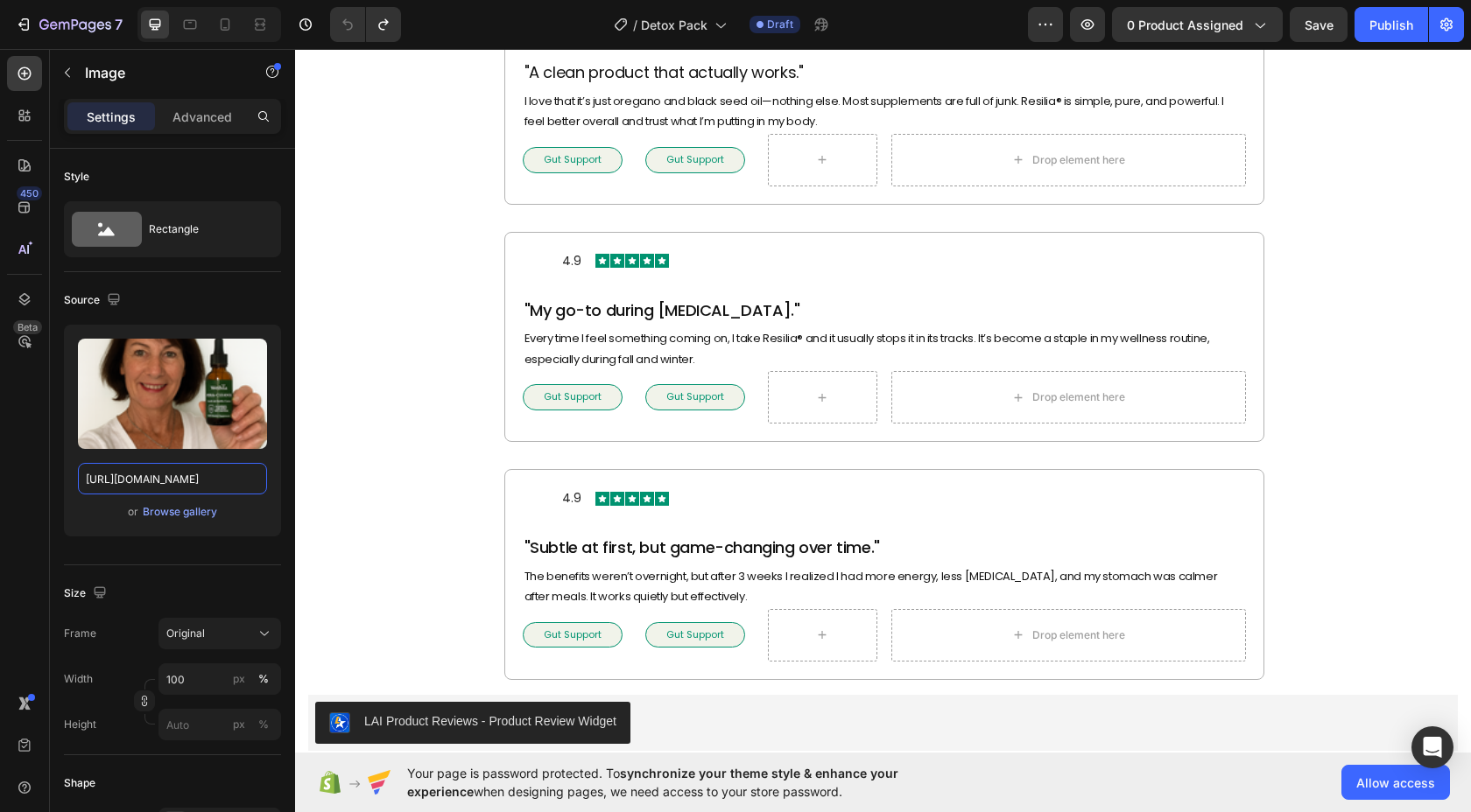
scroll to position [7196, 0]
